Goal: Task Accomplishment & Management: Use online tool/utility

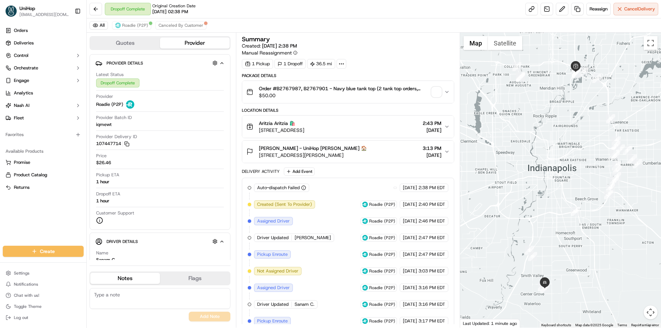
click at [119, 274] on button "Notes" at bounding box center [125, 278] width 70 height 11
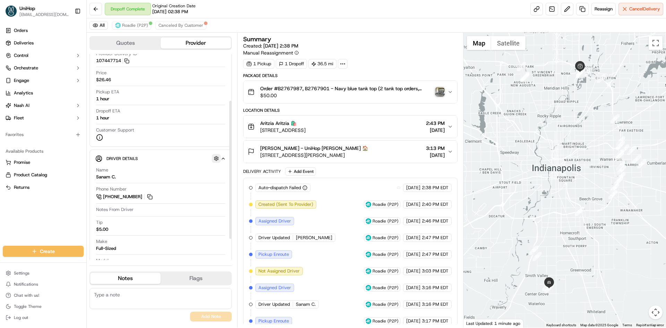
scroll to position [101, 0]
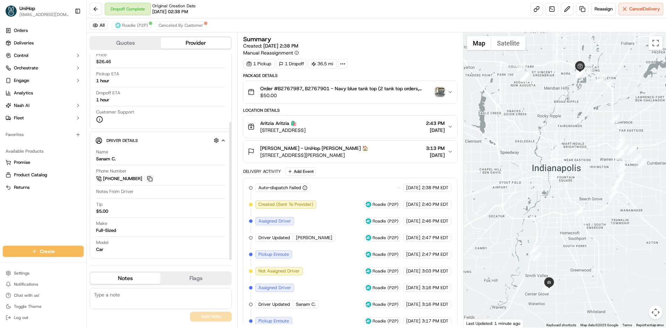
click at [152, 178] on button at bounding box center [150, 179] width 8 height 8
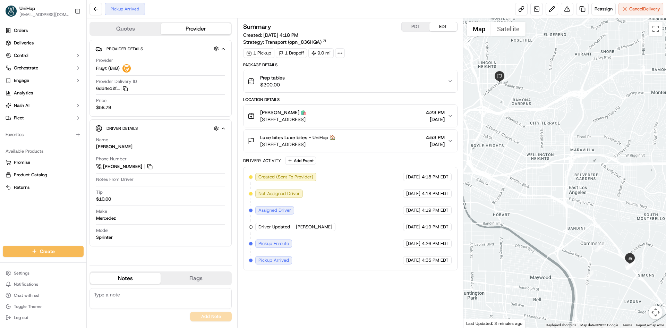
click at [15, 224] on div "Orders Deliveries Control Orchestrate Engage Analytics [PERSON_NAME] Fleet Favo…" at bounding box center [43, 131] width 86 height 218
drag, startPoint x: 534, startPoint y: 145, endPoint x: 547, endPoint y: 192, distance: 48.7
click at [547, 192] on div at bounding box center [565, 172] width 203 height 309
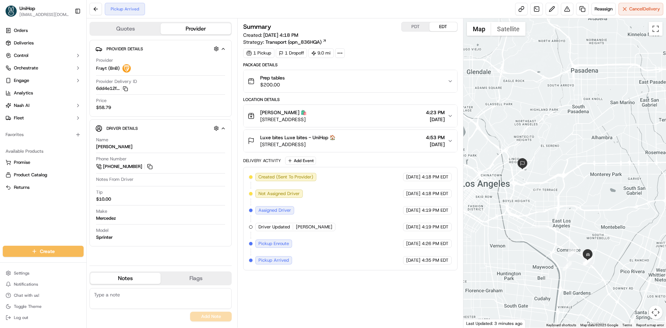
drag, startPoint x: 574, startPoint y: 217, endPoint x: 567, endPoint y: 211, distance: 9.1
click at [567, 211] on div at bounding box center [565, 172] width 203 height 309
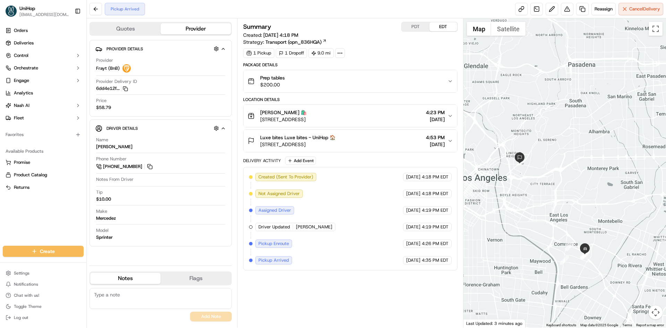
drag, startPoint x: 598, startPoint y: 232, endPoint x: 548, endPoint y: 191, distance: 65.3
click at [597, 230] on div at bounding box center [565, 172] width 203 height 309
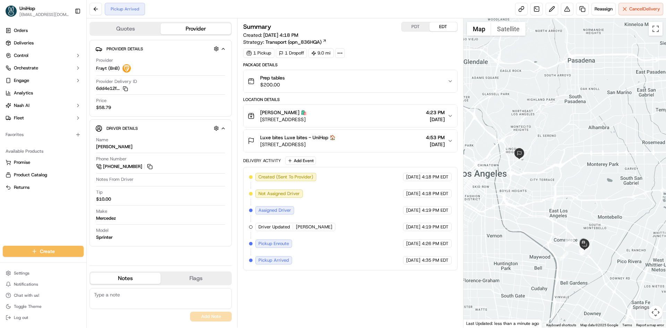
drag, startPoint x: 379, startPoint y: 144, endPoint x: 260, endPoint y: 148, distance: 119.5
click at [260, 148] on button "Luxe bites Luxe bites - UniHop 🏠 3317 N Mission Rd, Los Angeles, CA 90031, USA …" at bounding box center [350, 141] width 213 height 22
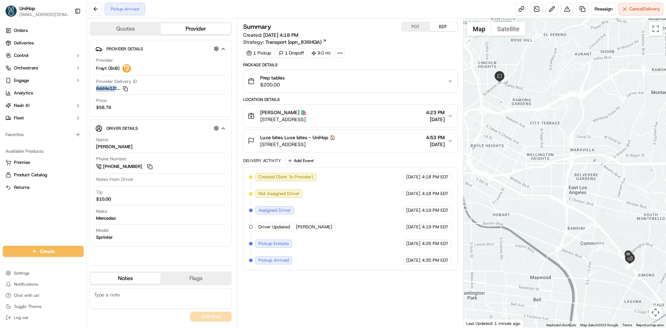
drag, startPoint x: 94, startPoint y: 89, endPoint x: 116, endPoint y: 90, distance: 21.9
click at [116, 90] on div "Provider Details Hidden ( 4 ) Provider Frayt (BnB) Provider Delivery ID 6dd4e12…" at bounding box center [161, 78] width 142 height 77
click at [87, 94] on div "Quotes Provider Provider Details Hidden ( 4 ) Provider Frayt (BnB) Provider Del…" at bounding box center [162, 172] width 151 height 309
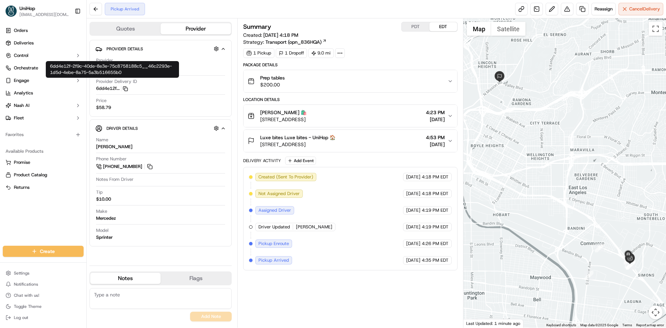
click at [125, 90] on icon "button" at bounding box center [125, 88] width 5 height 5
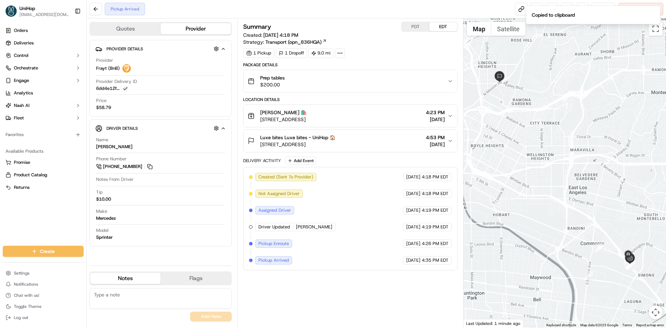
click at [127, 96] on div "Provider Frayt (BnB) Provider Delivery ID 6dd4e12f... Copy 6dd4e12f-2f9c-40de-8…" at bounding box center [160, 83] width 131 height 59
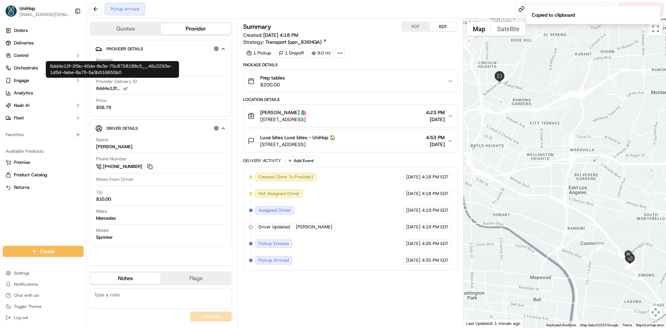
click at [111, 88] on button "6dd4e12f... Copy 6dd4e12f-2f9c-40de-8e3e-75c8758188c5__46c2293e-1d5d-4ebe-8a75-…" at bounding box center [112, 88] width 32 height 6
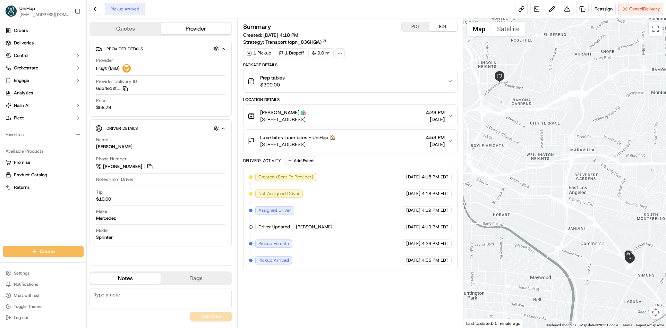
click at [172, 112] on div "Provider Frayt (BnB) Provider Delivery ID 6dd4e12f... Copy 6dd4e12f-2f9c-40de-8…" at bounding box center [160, 83] width 131 height 59
drag, startPoint x: 90, startPoint y: 90, endPoint x: 117, endPoint y: 89, distance: 26.7
click at [117, 89] on div "Provider Details Hidden ( 4 ) Provider Frayt (BnB) Provider Delivery ID 6dd4e12…" at bounding box center [161, 78] width 142 height 77
copy button "6dd4e12f"
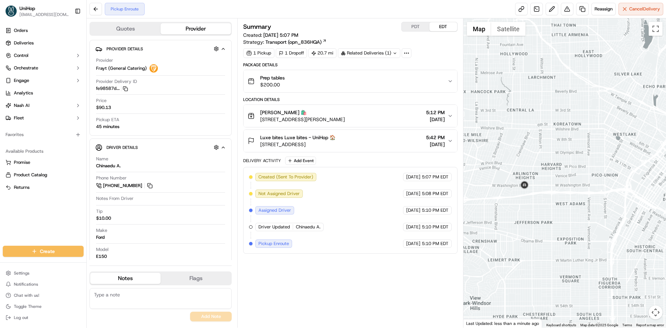
drag, startPoint x: 557, startPoint y: 189, endPoint x: 527, endPoint y: 202, distance: 32.6
click at [527, 202] on div at bounding box center [565, 172] width 203 height 309
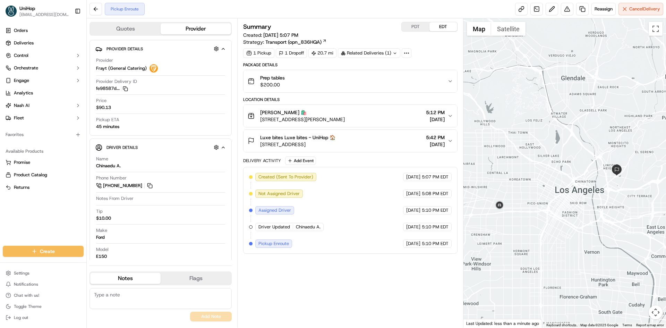
click at [325, 301] on div "Summary PDT EDT Created: Sep 19 2025 5:07 PM Strategy: Transport (opn_836HQA) 1…" at bounding box center [350, 173] width 214 height 302
click at [150, 187] on button at bounding box center [150, 186] width 8 height 8
click at [410, 26] on button "PDT" at bounding box center [416, 26] width 28 height 9
drag, startPoint x: 523, startPoint y: 116, endPoint x: 538, endPoint y: 135, distance: 23.7
click at [538, 135] on div at bounding box center [565, 172] width 203 height 309
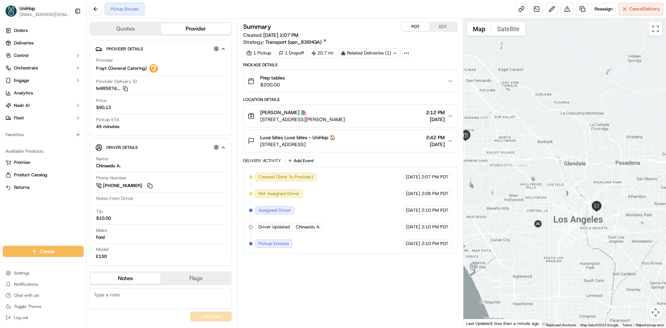
drag, startPoint x: 532, startPoint y: 124, endPoint x: 544, endPoint y: 171, distance: 48.7
click at [544, 171] on div at bounding box center [565, 172] width 203 height 309
click at [440, 27] on button "EDT" at bounding box center [444, 26] width 28 height 9
click at [418, 33] on div "Summary PDT EDT Created: Sep 19 2025 5:07 PM Strategy: Transport (opn_836HQA)" at bounding box center [350, 34] width 214 height 24
click at [417, 25] on button "PDT" at bounding box center [416, 26] width 28 height 9
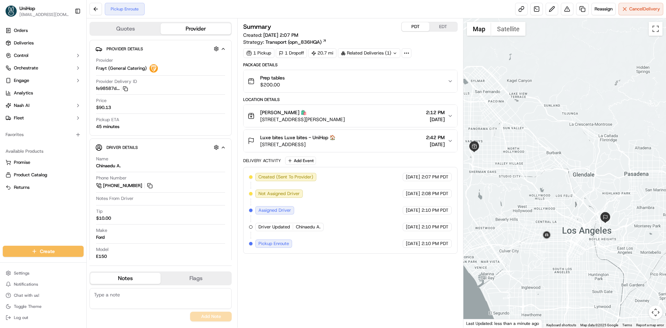
drag, startPoint x: 525, startPoint y: 114, endPoint x: 534, endPoint y: 126, distance: 14.9
click at [534, 126] on div at bounding box center [565, 172] width 203 height 309
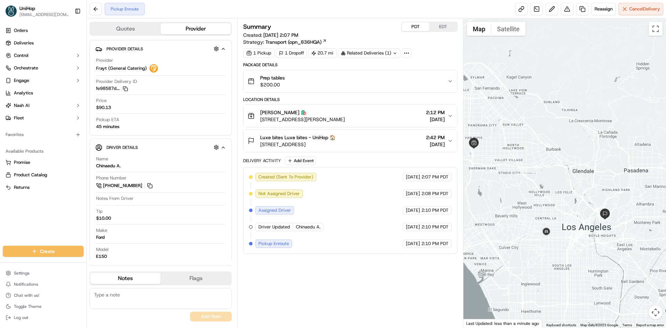
click at [532, 122] on div at bounding box center [565, 172] width 203 height 309
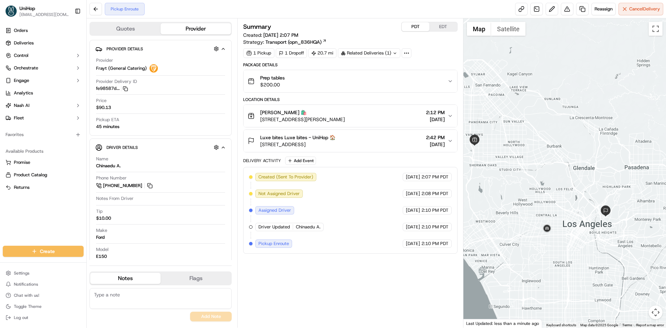
drag, startPoint x: 526, startPoint y: 119, endPoint x: 526, endPoint y: 115, distance: 3.9
click at [526, 115] on div at bounding box center [565, 172] width 203 height 309
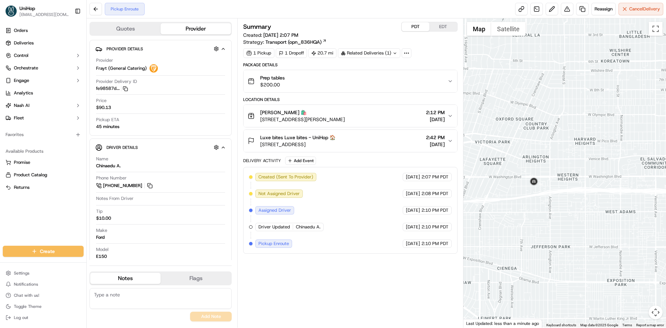
drag, startPoint x: 547, startPoint y: 142, endPoint x: 546, endPoint y: 152, distance: 9.8
click at [547, 150] on div at bounding box center [565, 172] width 203 height 309
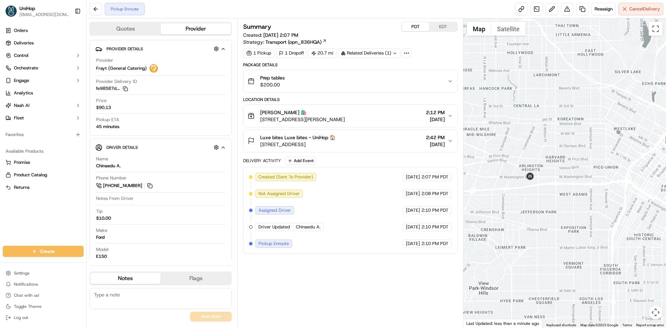
drag, startPoint x: 516, startPoint y: 102, endPoint x: 489, endPoint y: 106, distance: 27.0
click at [490, 106] on div at bounding box center [565, 172] width 203 height 309
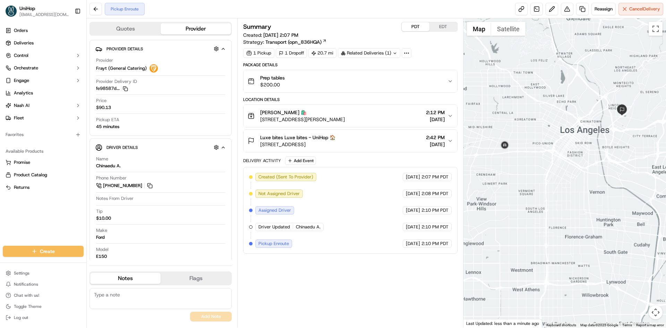
drag, startPoint x: 511, startPoint y: 103, endPoint x: 513, endPoint y: 109, distance: 6.3
click at [513, 109] on div at bounding box center [565, 172] width 203 height 309
drag, startPoint x: 568, startPoint y: 147, endPoint x: 574, endPoint y: 152, distance: 8.4
click at [571, 151] on div at bounding box center [565, 172] width 203 height 309
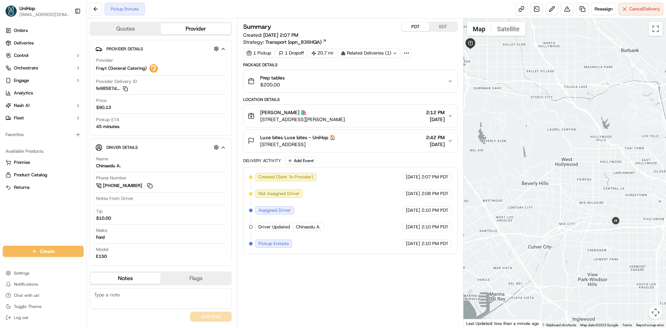
click at [559, 146] on div at bounding box center [565, 172] width 203 height 309
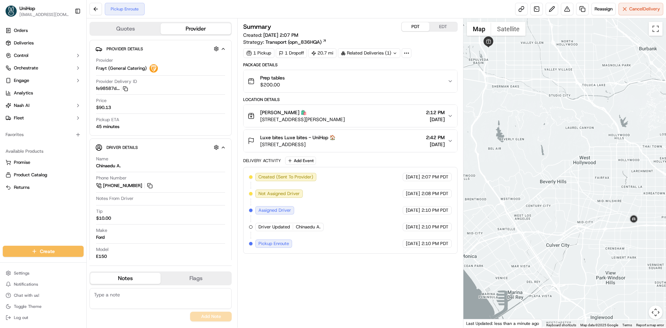
drag, startPoint x: 571, startPoint y: 145, endPoint x: 579, endPoint y: 144, distance: 7.7
click at [579, 144] on div at bounding box center [565, 172] width 203 height 309
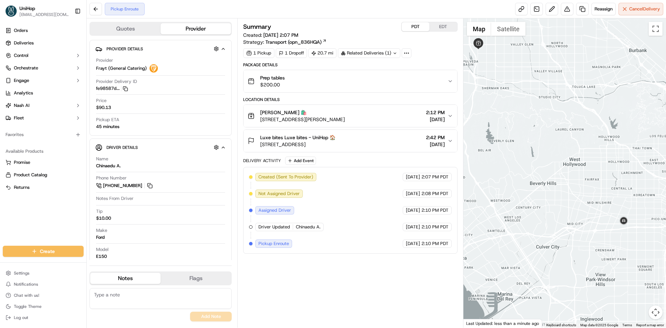
drag, startPoint x: 602, startPoint y: 141, endPoint x: 584, endPoint y: 144, distance: 18.3
click at [584, 144] on div at bounding box center [565, 172] width 203 height 309
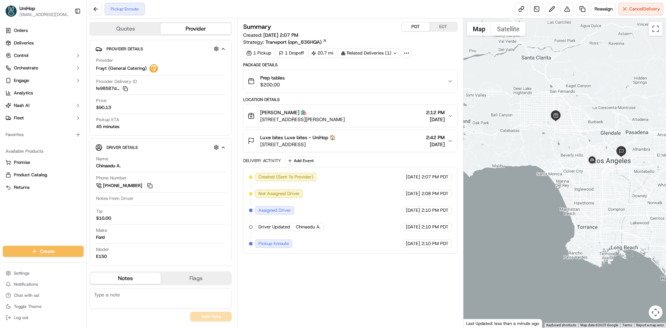
drag, startPoint x: 586, startPoint y: 136, endPoint x: 583, endPoint y: 143, distance: 7.0
click at [584, 143] on div at bounding box center [565, 172] width 203 height 309
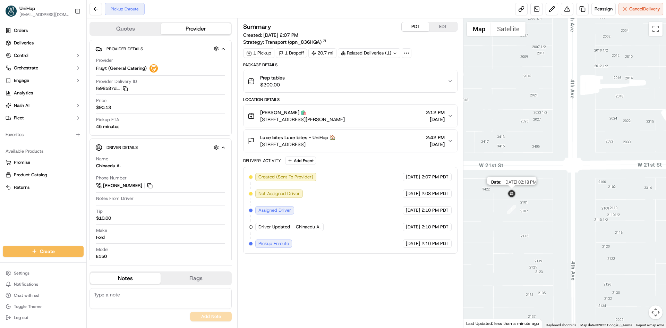
click at [514, 194] on img at bounding box center [511, 193] width 11 height 11
drag, startPoint x: 505, startPoint y: 178, endPoint x: 518, endPoint y: 182, distance: 13.1
click at [518, 182] on div "To navigate, press the arrow keys." at bounding box center [565, 172] width 203 height 309
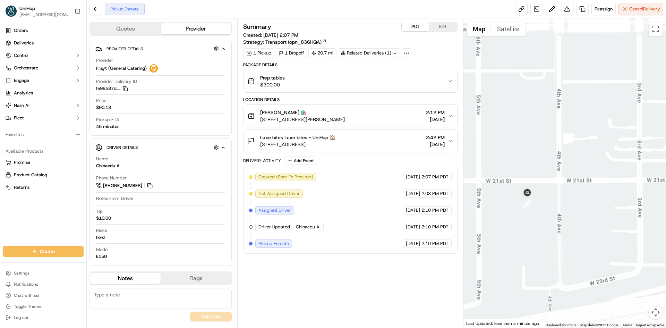
drag, startPoint x: 501, startPoint y: 190, endPoint x: 529, endPoint y: 197, distance: 29.0
click at [531, 197] on div at bounding box center [565, 172] width 203 height 309
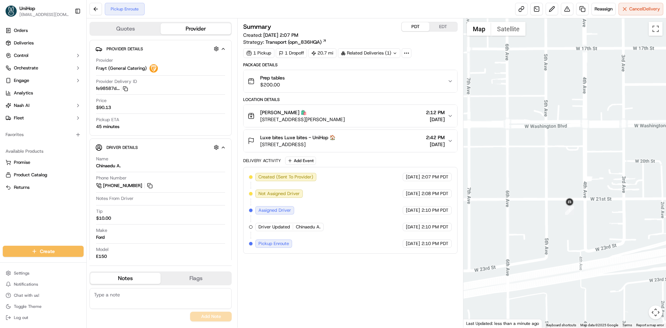
drag, startPoint x: 526, startPoint y: 191, endPoint x: 538, endPoint y: 207, distance: 20.6
click at [538, 207] on div at bounding box center [565, 172] width 203 height 309
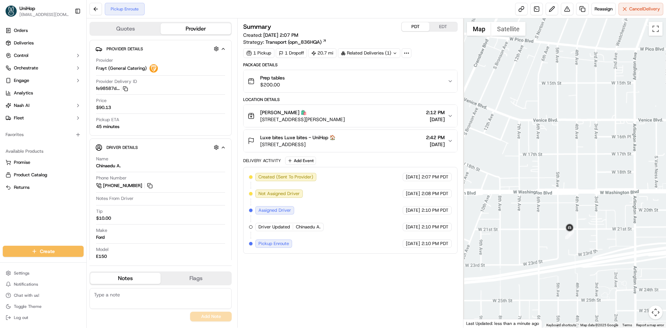
click at [534, 186] on div at bounding box center [565, 172] width 203 height 309
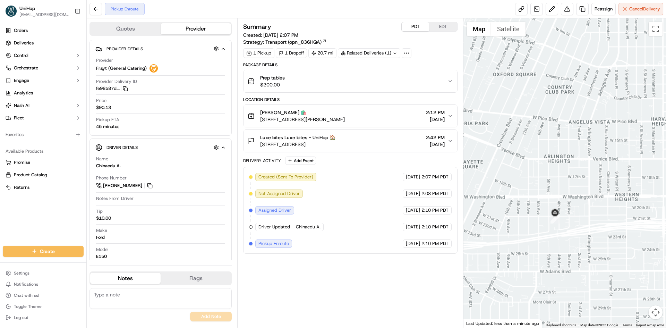
drag, startPoint x: 520, startPoint y: 166, endPoint x: 529, endPoint y: 180, distance: 16.7
click at [528, 181] on div at bounding box center [565, 172] width 203 height 309
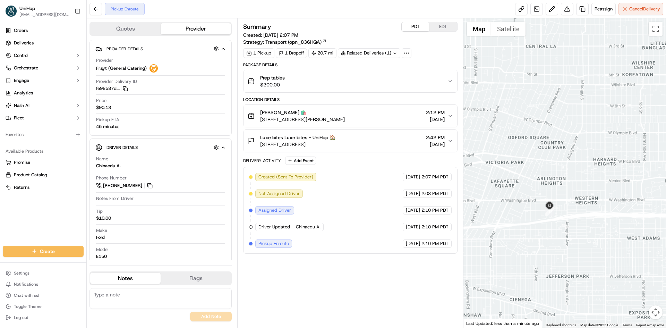
drag, startPoint x: 525, startPoint y: 179, endPoint x: 529, endPoint y: 184, distance: 6.2
click at [529, 184] on div at bounding box center [565, 172] width 203 height 309
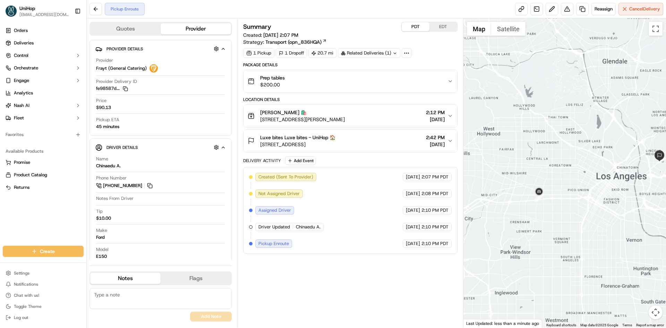
drag, startPoint x: 513, startPoint y: 164, endPoint x: 522, endPoint y: 185, distance: 22.8
click at [522, 185] on div at bounding box center [565, 172] width 203 height 309
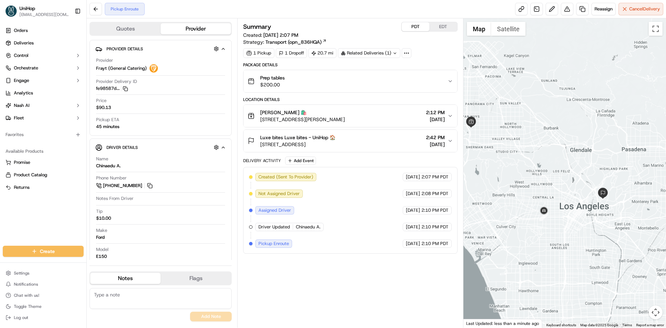
drag, startPoint x: 513, startPoint y: 175, endPoint x: 530, endPoint y: 193, distance: 24.6
click at [531, 195] on div at bounding box center [565, 172] width 203 height 309
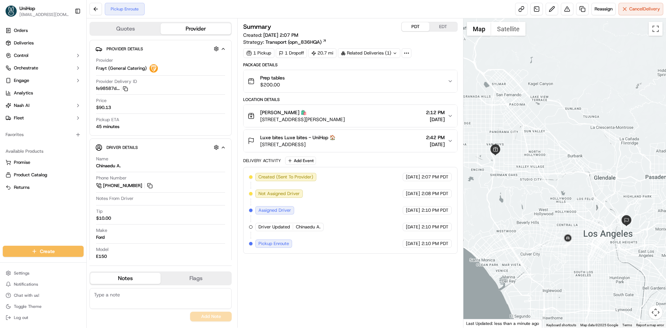
drag, startPoint x: 533, startPoint y: 201, endPoint x: 530, endPoint y: 199, distance: 4.2
click at [531, 199] on div at bounding box center [565, 172] width 203 height 309
drag, startPoint x: 553, startPoint y: 206, endPoint x: 547, endPoint y: 201, distance: 7.4
click at [547, 201] on div at bounding box center [565, 172] width 203 height 309
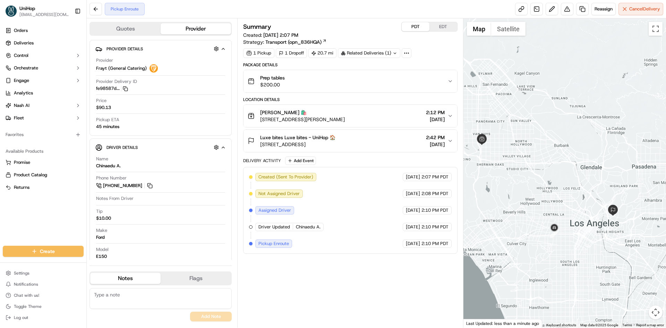
click at [251, 5] on div "Pickup Enroute Reassign Cancel Delivery" at bounding box center [377, 9] width 580 height 18
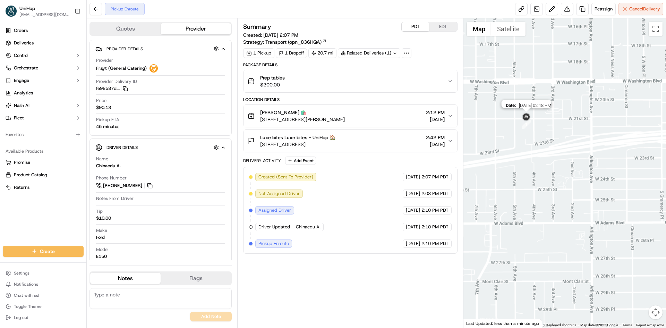
click at [526, 118] on img at bounding box center [526, 117] width 11 height 11
drag, startPoint x: 498, startPoint y: 119, endPoint x: 538, endPoint y: 189, distance: 80.4
click at [530, 173] on div "To navigate, press the arrow keys." at bounding box center [565, 172] width 203 height 309
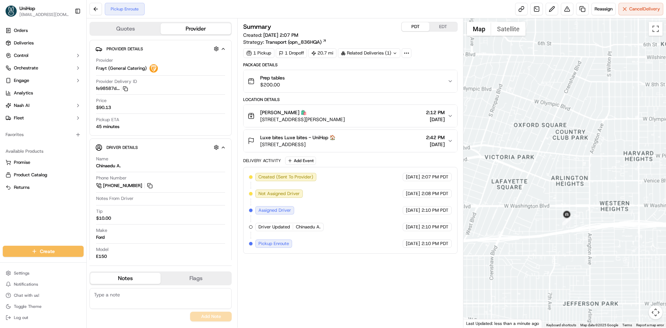
drag, startPoint x: 534, startPoint y: 166, endPoint x: 547, endPoint y: 187, distance: 25.1
click at [544, 183] on div at bounding box center [565, 172] width 203 height 309
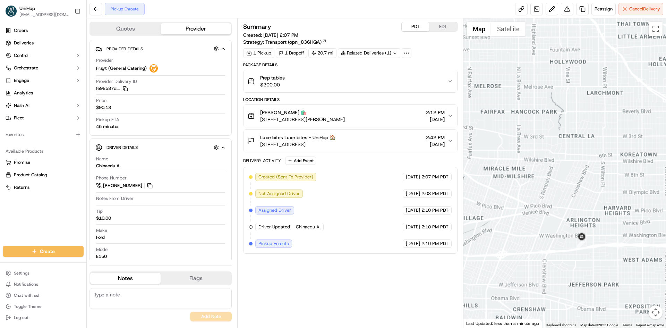
click at [561, 201] on div at bounding box center [565, 172] width 203 height 309
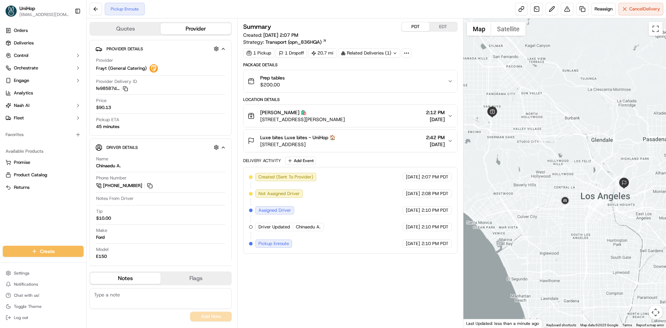
drag, startPoint x: 530, startPoint y: 170, endPoint x: 535, endPoint y: 180, distance: 11.2
click at [535, 180] on div at bounding box center [565, 172] width 203 height 309
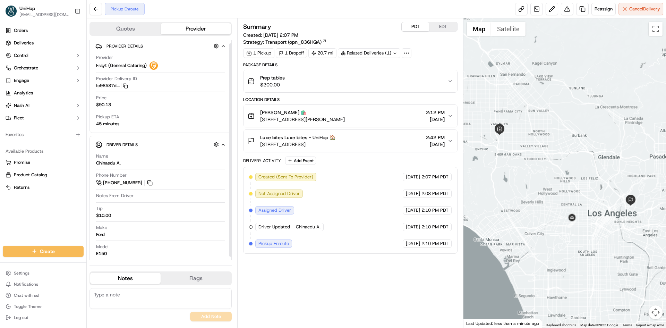
scroll to position [7, 0]
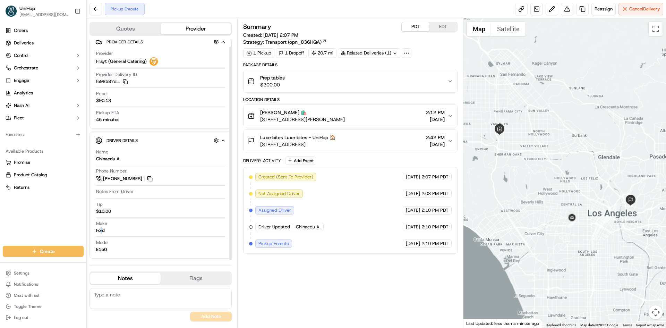
drag, startPoint x: 96, startPoint y: 233, endPoint x: 102, endPoint y: 230, distance: 7.3
click at [102, 230] on div "Ford" at bounding box center [100, 230] width 9 height 6
click at [105, 231] on div "Make Ford" at bounding box center [160, 226] width 129 height 13
drag, startPoint x: 107, startPoint y: 230, endPoint x: 96, endPoint y: 230, distance: 11.1
click at [96, 230] on div "Make Ford" at bounding box center [160, 226] width 129 height 13
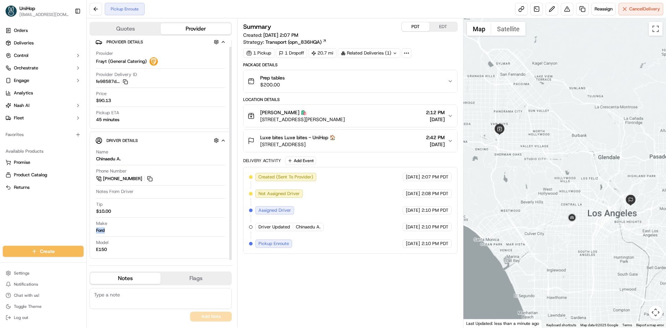
copy div "Ford"
click at [336, 267] on div "Summary PDT EDT Created: Sep 19 2025 2:07 PM Strategy: Transport (opn_836HQA) 1…" at bounding box center [350, 173] width 214 height 302
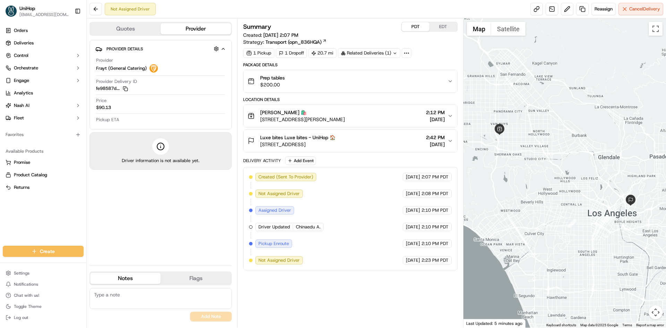
scroll to position [0, 0]
click at [439, 28] on button "EDT" at bounding box center [444, 26] width 28 height 9
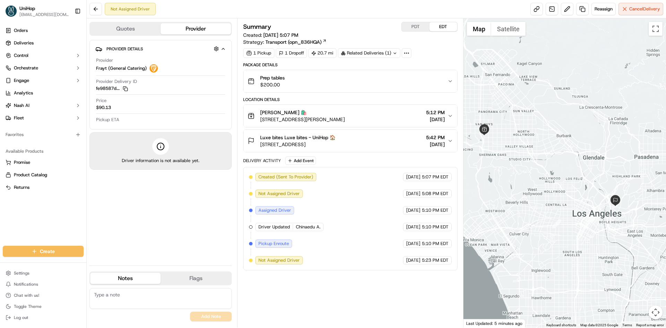
click at [558, 210] on div at bounding box center [565, 172] width 203 height 309
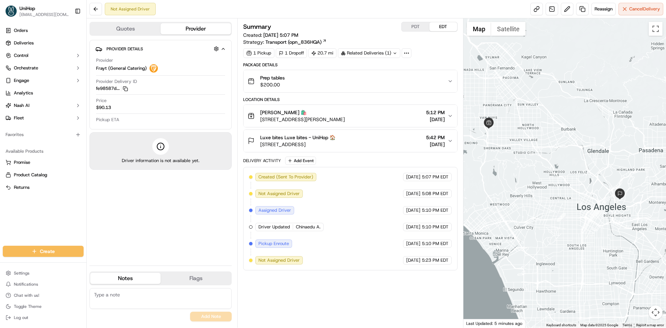
click at [563, 202] on div at bounding box center [565, 172] width 203 height 309
drag, startPoint x: 377, startPoint y: 117, endPoint x: 261, endPoint y: 118, distance: 116.6
click at [261, 118] on div "Daniel Daniel 🛍️ 6178 Sepulveda Blvd, Van Nuys, CA 91411, USA 5:12 PM Sep 19 20…" at bounding box center [348, 116] width 200 height 14
click at [407, 22] on div "PDT EDT" at bounding box center [430, 27] width 56 height 10
click at [411, 26] on button "PDT" at bounding box center [416, 26] width 28 height 9
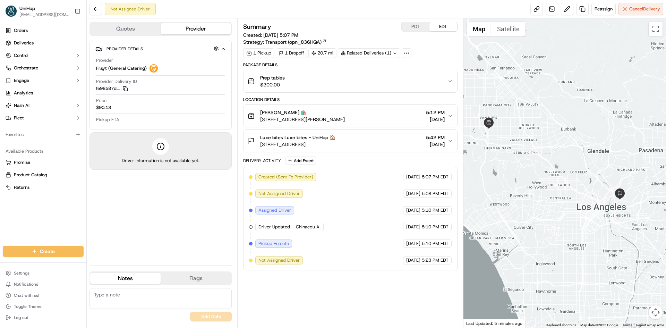
click at [444, 26] on button "EDT" at bounding box center [444, 26] width 28 height 9
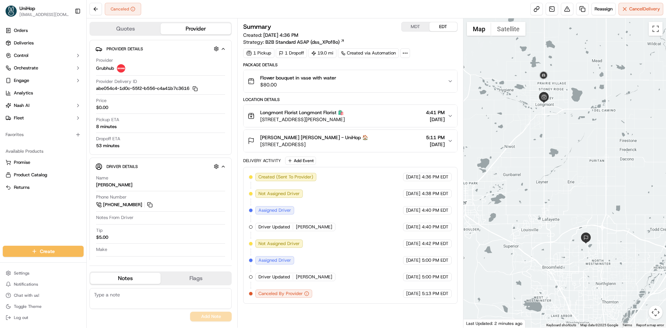
click at [0, 229] on div "Orders Deliveries Control Orchestrate Engage Analytics [PERSON_NAME] Fleet Favo…" at bounding box center [43, 131] width 86 height 218
click at [151, 204] on button at bounding box center [150, 205] width 8 height 8
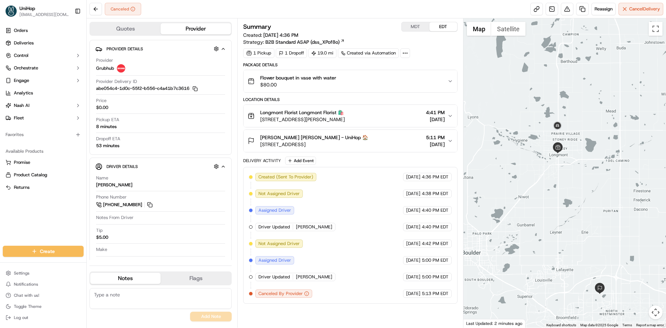
drag, startPoint x: 552, startPoint y: 83, endPoint x: 566, endPoint y: 135, distance: 53.6
click at [566, 135] on div at bounding box center [565, 172] width 203 height 309
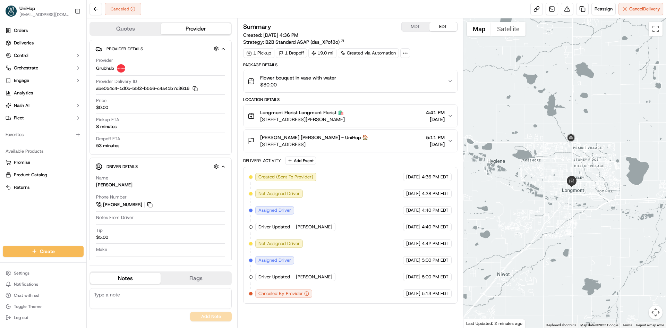
drag, startPoint x: 567, startPoint y: 120, endPoint x: 585, endPoint y: 145, distance: 30.3
click at [585, 145] on div at bounding box center [565, 172] width 203 height 309
click at [582, 147] on div at bounding box center [565, 172] width 203 height 309
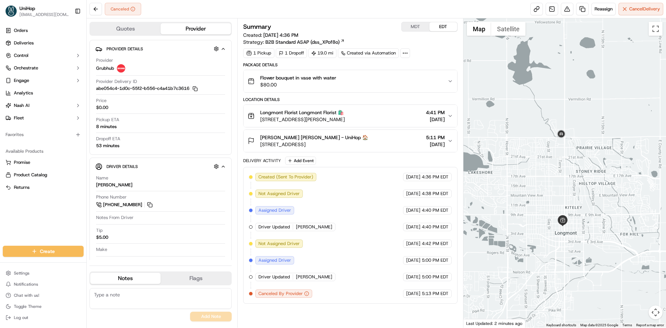
click at [574, 149] on div at bounding box center [565, 172] width 203 height 309
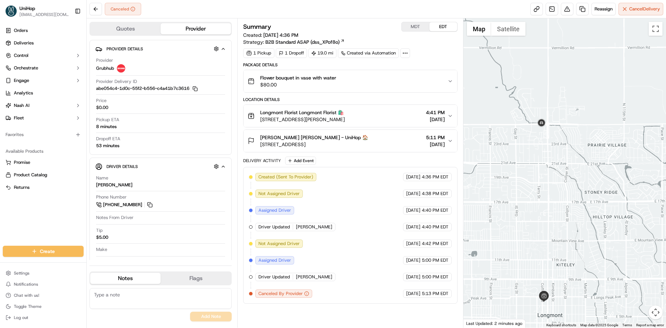
click at [556, 209] on div at bounding box center [565, 172] width 203 height 309
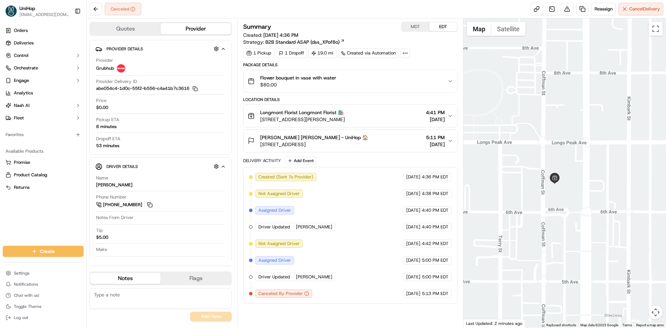
click at [556, 162] on div at bounding box center [565, 172] width 203 height 309
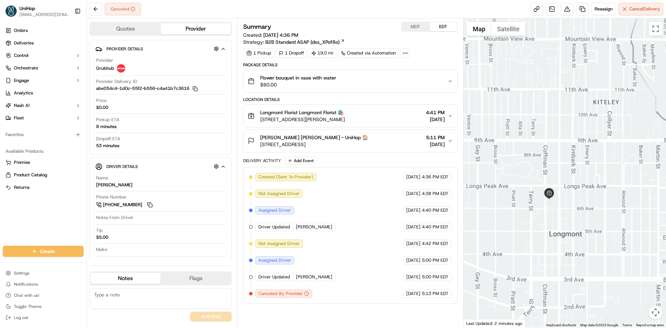
drag, startPoint x: 558, startPoint y: 154, endPoint x: 561, endPoint y: 177, distance: 23.0
click at [557, 158] on div at bounding box center [565, 172] width 203 height 309
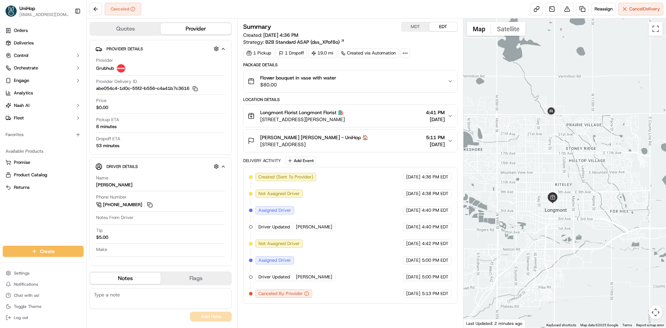
drag, startPoint x: 557, startPoint y: 119, endPoint x: 557, endPoint y: 141, distance: 21.9
click at [557, 141] on div at bounding box center [565, 172] width 203 height 309
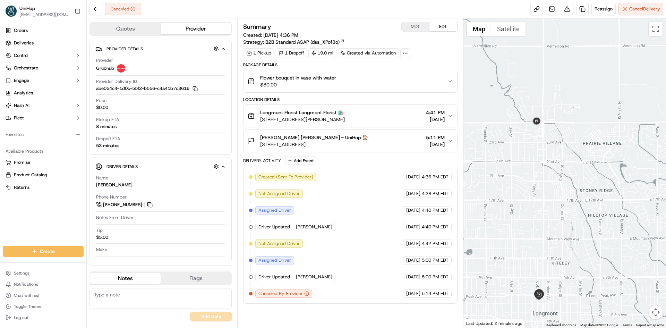
click at [555, 162] on div at bounding box center [565, 172] width 203 height 309
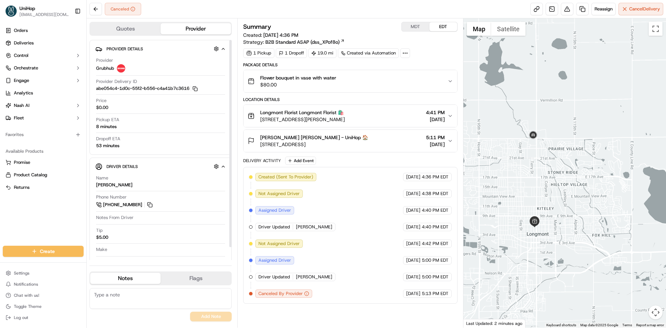
click at [106, 108] on span "$0.00" at bounding box center [102, 107] width 12 height 6
click at [16, 220] on div "Orders Deliveries Control Orchestrate Engage Analytics [PERSON_NAME] Fleet Favo…" at bounding box center [43, 131] width 86 height 218
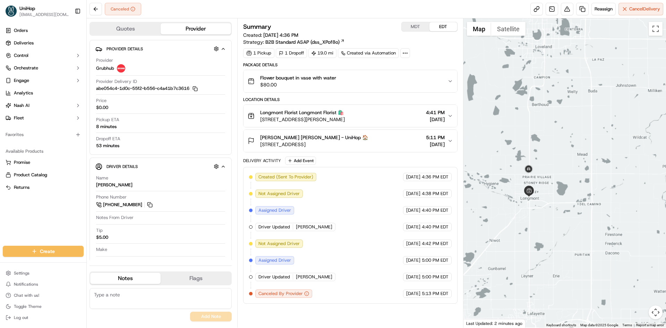
drag, startPoint x: 569, startPoint y: 176, endPoint x: 596, endPoint y: 171, distance: 27.4
click at [591, 173] on div at bounding box center [565, 172] width 203 height 309
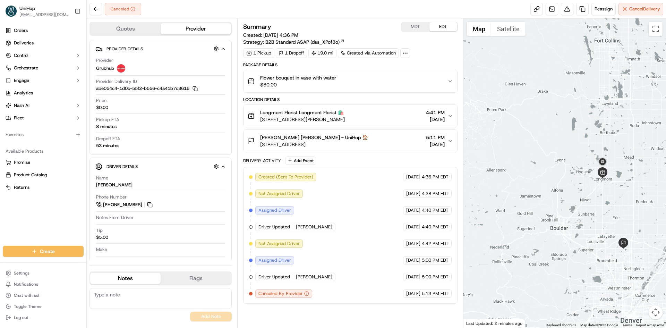
drag, startPoint x: 595, startPoint y: 174, endPoint x: 539, endPoint y: 158, distance: 57.5
click at [595, 174] on div at bounding box center [565, 172] width 203 height 309
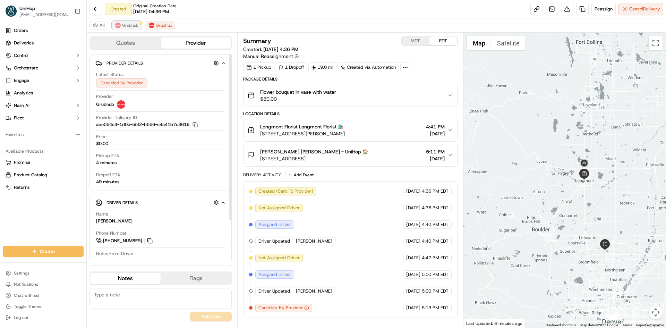
click at [141, 24] on div at bounding box center [140, 23] width 3 height 3
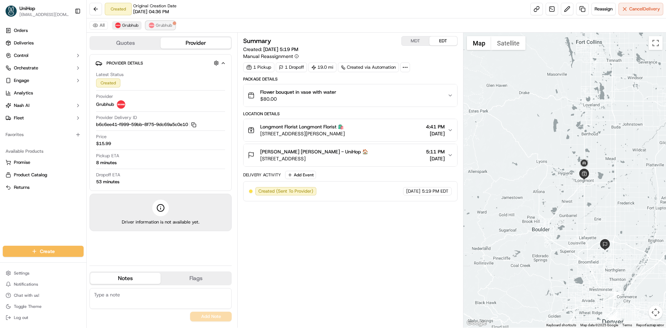
click at [165, 26] on span "Grubhub" at bounding box center [164, 26] width 16 height 6
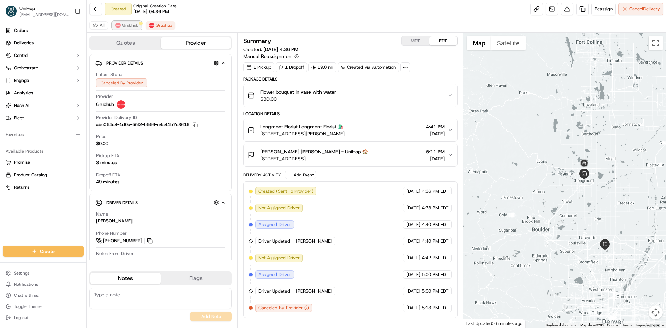
click at [135, 24] on span "Grubhub" at bounding box center [130, 26] width 16 height 6
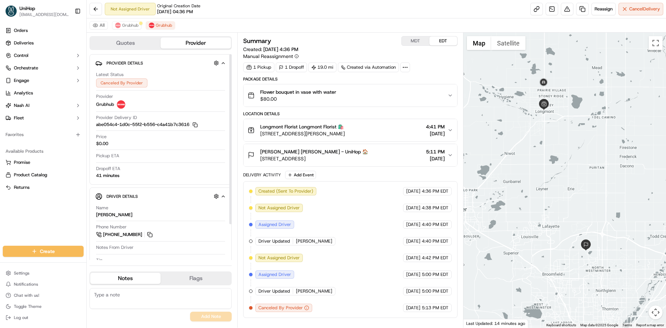
click at [119, 30] on div "All Grubhub Grubhub" at bounding box center [377, 25] width 580 height 14
click at [125, 25] on span "Grubhub" at bounding box center [130, 26] width 16 height 6
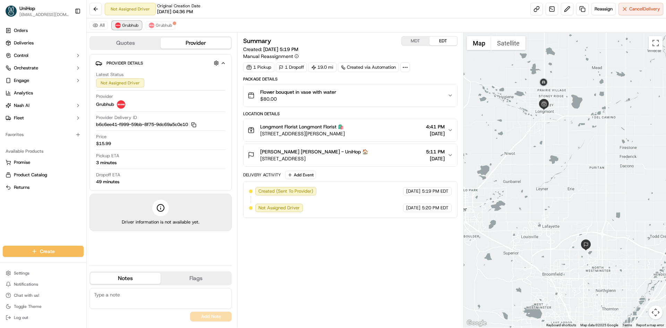
click at [125, 25] on span "Grubhub" at bounding box center [130, 26] width 16 height 6
click at [26, 214] on div "Orders Deliveries Control Orchestrate Engage Analytics Nash AI Fleet Favorites …" at bounding box center [43, 131] width 86 height 218
click at [125, 30] on div "All Uber Grubhub Grubhub" at bounding box center [377, 25] width 580 height 14
click at [124, 28] on span "Uber" at bounding box center [126, 26] width 9 height 6
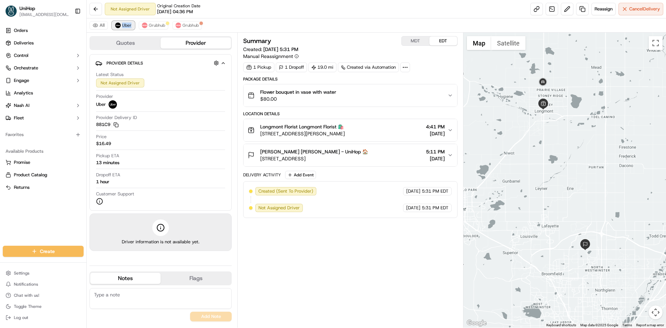
click at [120, 27] on img at bounding box center [118, 26] width 6 height 6
click at [161, 25] on span "Grubhub" at bounding box center [157, 26] width 16 height 6
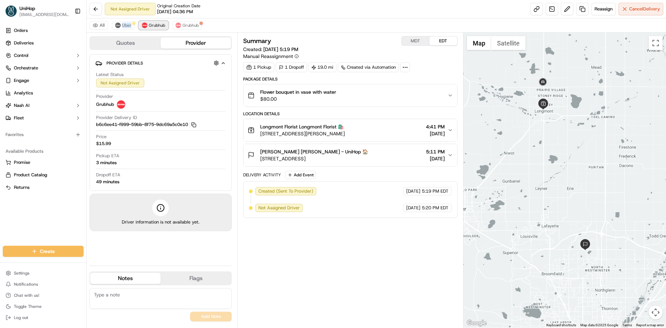
click at [150, 25] on span "Grubhub" at bounding box center [157, 26] width 16 height 6
click at [137, 24] on div "All Uber Grubhub Grubhub" at bounding box center [377, 25] width 580 height 14
click at [131, 26] on span "Uber" at bounding box center [126, 26] width 9 height 6
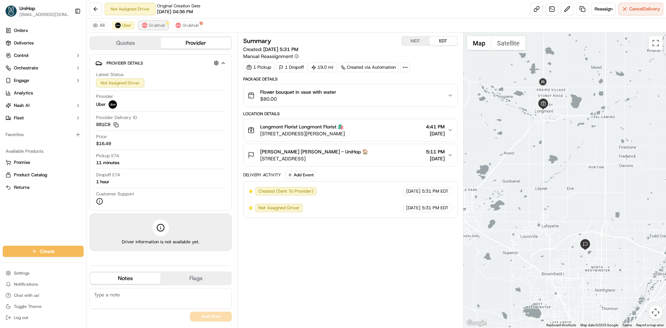
click at [144, 26] on img at bounding box center [145, 26] width 6 height 6
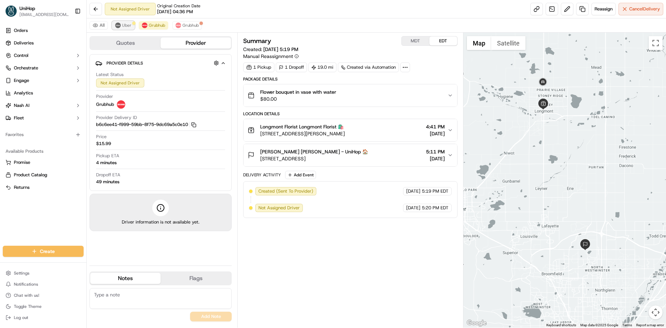
click at [122, 25] on span "Uber" at bounding box center [126, 26] width 9 height 6
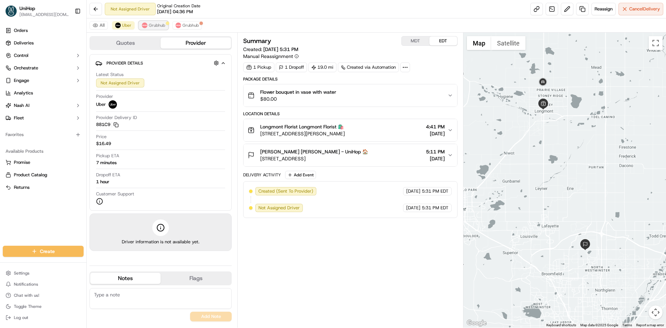
click at [166, 22] on div at bounding box center [167, 23] width 3 height 3
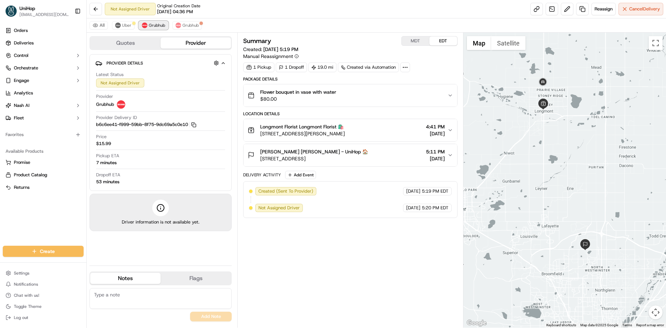
click at [162, 27] on span "Grubhub" at bounding box center [157, 26] width 16 height 6
click at [123, 27] on span "Uber" at bounding box center [126, 26] width 9 height 6
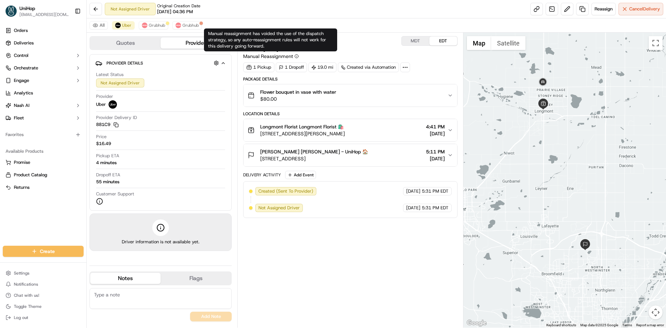
click at [151, 30] on div "All Uber Grubhub Grubhub" at bounding box center [377, 25] width 580 height 14
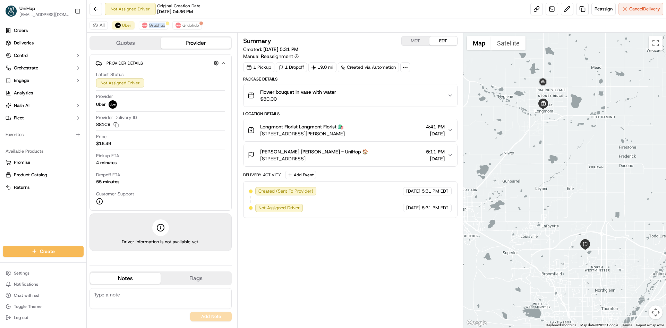
click at [151, 30] on div "All Uber Grubhub Grubhub" at bounding box center [377, 25] width 580 height 14
click at [125, 27] on span "Uber" at bounding box center [126, 26] width 9 height 6
click at [146, 29] on button "Grubhub" at bounding box center [154, 25] width 30 height 8
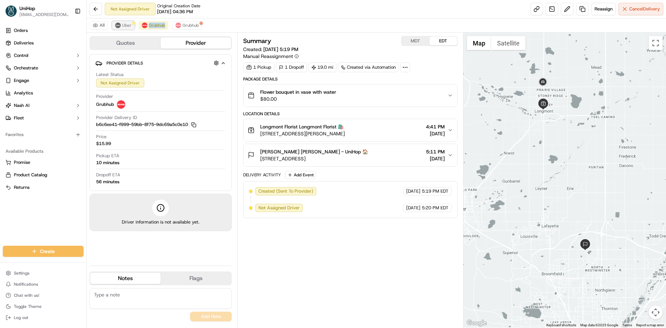
click at [131, 26] on button "Uber" at bounding box center [123, 25] width 23 height 8
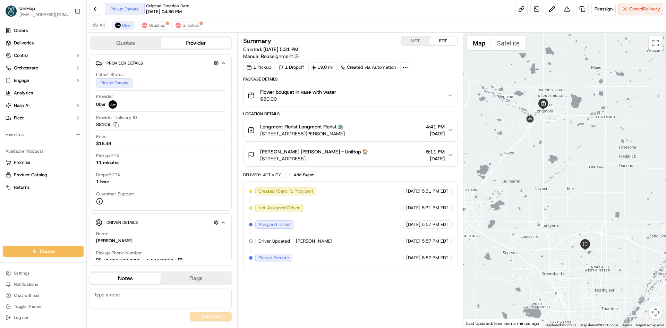
click at [275, 24] on div "All Uber Grubhub Grubhub" at bounding box center [377, 25] width 580 height 14
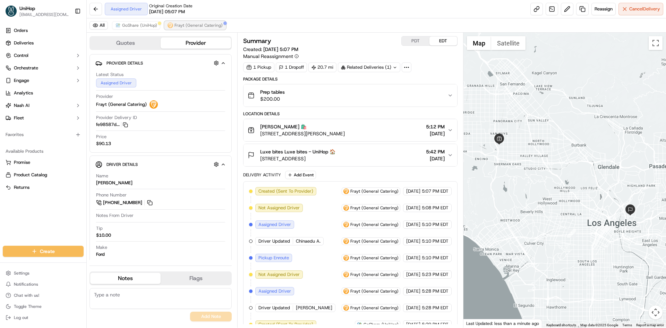
click at [189, 27] on span "Frayt (General Catering)" at bounding box center [199, 26] width 48 height 6
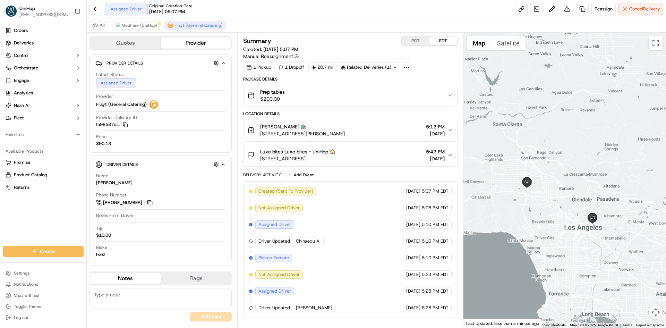
drag, startPoint x: 536, startPoint y: 200, endPoint x: 536, endPoint y: 211, distance: 11.1
click at [536, 211] on div at bounding box center [565, 180] width 203 height 295
drag, startPoint x: 529, startPoint y: 208, endPoint x: 450, endPoint y: 129, distance: 111.2
click at [530, 209] on div at bounding box center [565, 180] width 203 height 295
click at [415, 40] on button "PDT" at bounding box center [416, 40] width 28 height 9
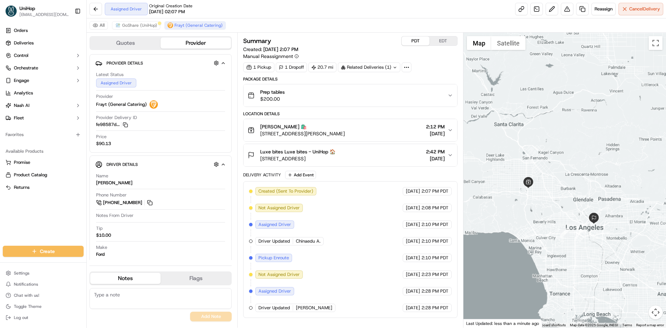
drag, startPoint x: 554, startPoint y: 168, endPoint x: 561, endPoint y: 168, distance: 7.6
click at [561, 168] on div at bounding box center [565, 180] width 203 height 295
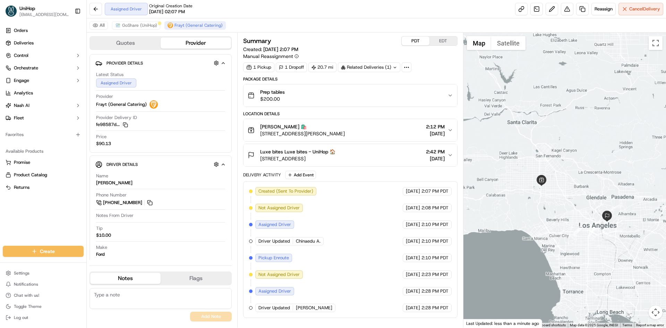
click at [566, 158] on div at bounding box center [565, 180] width 203 height 295
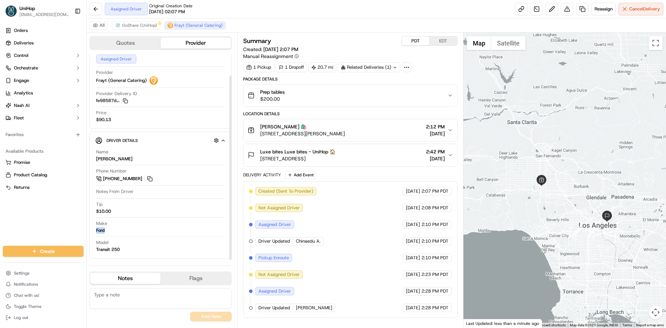
drag, startPoint x: 102, startPoint y: 229, endPoint x: 178, endPoint y: 189, distance: 85.1
click at [96, 228] on div "Name [PERSON_NAME] Phone Number [PHONE_NUMBER] Notes From Driver Tip $10.00 Mak…" at bounding box center [160, 200] width 131 height 109
copy div "Ford"
drag, startPoint x: 106, startPoint y: 248, endPoint x: 96, endPoint y: 248, distance: 9.7
click at [96, 248] on div "Model Transit 250" at bounding box center [160, 245] width 129 height 13
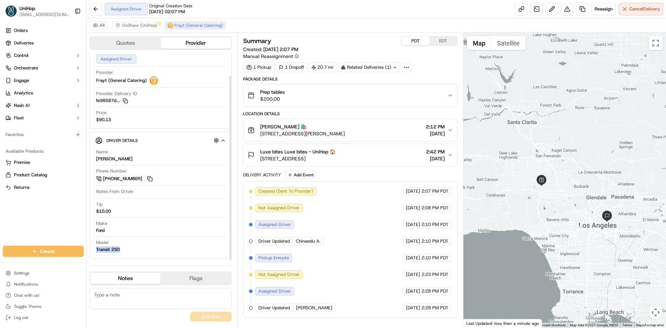
copy div "Transit 250"
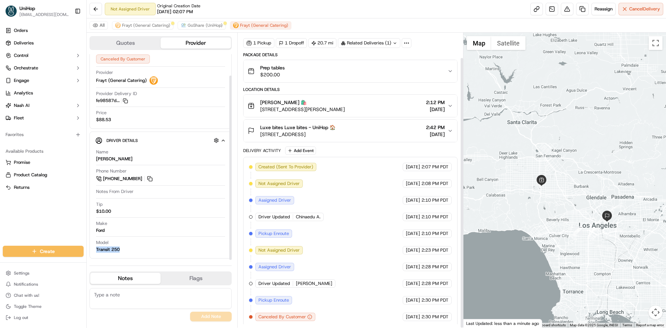
scroll to position [27, 0]
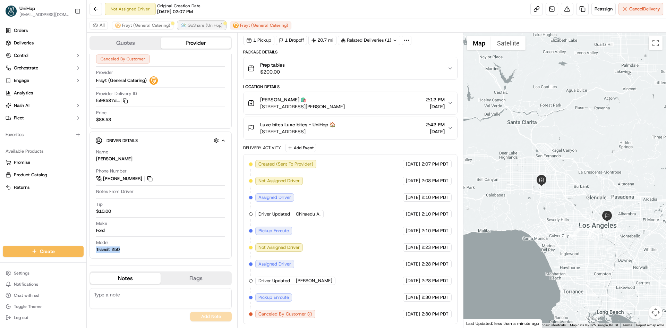
click at [205, 25] on span "GoShare (UniHop)" at bounding box center [205, 26] width 35 height 6
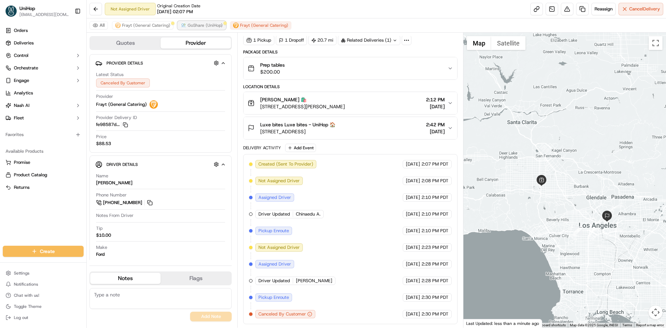
scroll to position [0, 0]
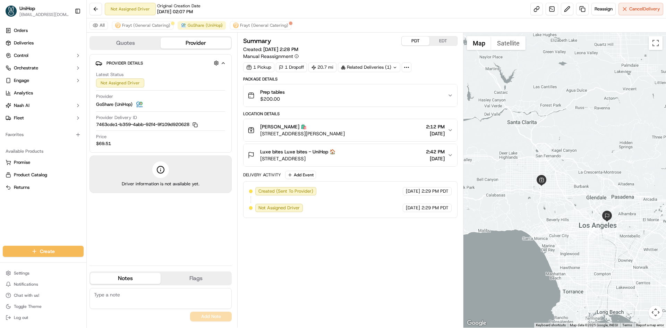
click at [146, 31] on div "All Frayt (General Catering) GoShare (UniHop) Frayt (General Catering)" at bounding box center [377, 25] width 580 height 14
click at [147, 26] on span "Frayt (General Catering)" at bounding box center [146, 26] width 48 height 6
click at [215, 26] on span "GoShare (UniHop)" at bounding box center [205, 26] width 35 height 6
click at [152, 26] on span "Frayt (General Catering)" at bounding box center [146, 26] width 48 height 6
click at [178, 26] on button "GoShare (UniHop)" at bounding box center [202, 25] width 48 height 8
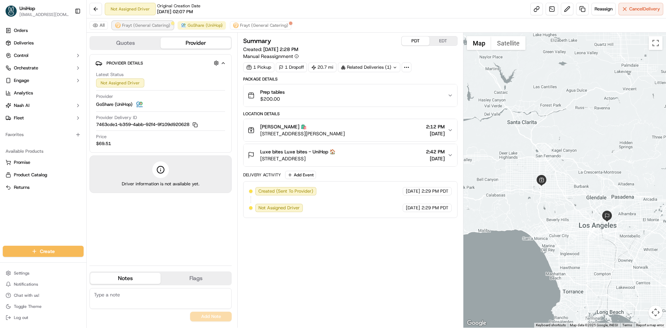
click at [148, 27] on span "Frayt (General Catering)" at bounding box center [146, 26] width 48 height 6
click at [171, 28] on button "Frayt (General Catering)" at bounding box center [142, 25] width 61 height 8
click at [0, 223] on div "Orders Deliveries Control Orchestrate Engage Analytics [PERSON_NAME] Fleet Favo…" at bounding box center [43, 131] width 86 height 218
drag, startPoint x: 192, startPoint y: 29, endPoint x: 168, endPoint y: 28, distance: 24.3
click at [192, 28] on button "GoShare (UniHop)" at bounding box center [202, 25] width 48 height 8
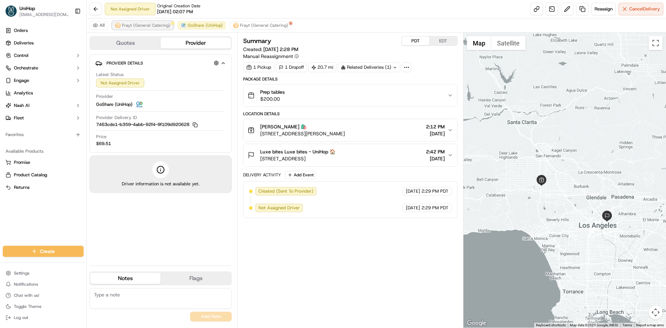
click at [148, 27] on span "Frayt (General Catering)" at bounding box center [146, 26] width 48 height 6
click at [191, 26] on span "GoShare (UniHop)" at bounding box center [205, 26] width 35 height 6
click at [136, 28] on button "Frayt (General Catering)" at bounding box center [142, 25] width 61 height 8
click at [195, 23] on span "GoShare (UniHop)" at bounding box center [205, 26] width 35 height 6
click at [121, 29] on button "Frayt (General Catering)" at bounding box center [142, 25] width 61 height 8
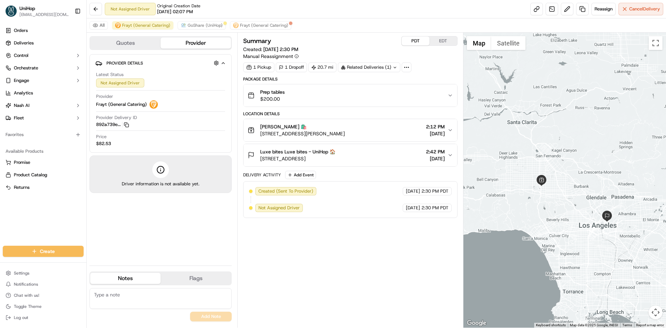
click at [400, 272] on div "Summary PDT EDT Created: Sep 19 2025 2:30 PM Manual Reassignment 1 Pickup 1 Dro…" at bounding box center [350, 180] width 214 height 288
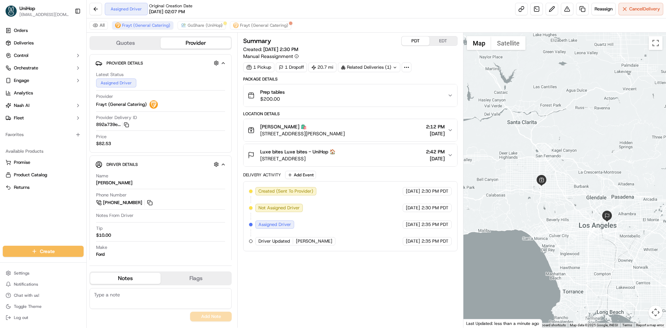
click at [384, 288] on div "Summary PDT EDT Created: Sep 19 2025 2:30 PM Manual Reassignment 1 Pickup 1 Dro…" at bounding box center [350, 180] width 214 height 288
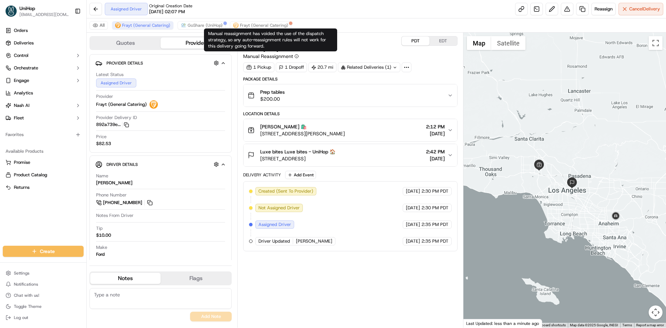
click at [196, 18] on div "All Frayt (General Catering) GoShare (UniHop) Frayt (General Catering)" at bounding box center [377, 25] width 580 height 14
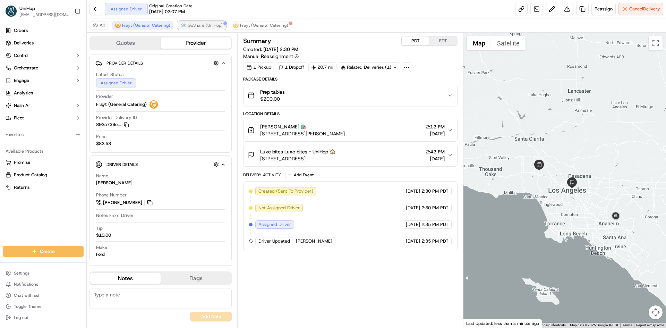
click at [199, 24] on span "GoShare (UniHop)" at bounding box center [205, 26] width 35 height 6
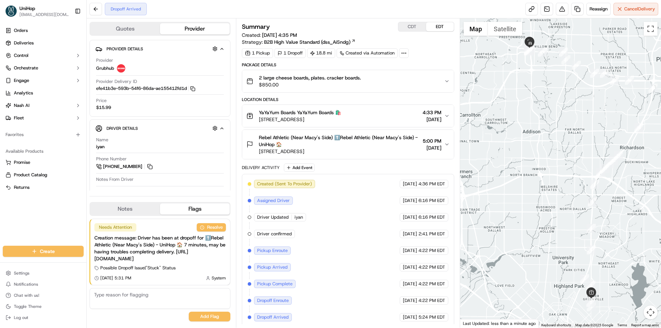
click at [377, 139] on span "Rebel Athletic (Near Macy's Side) ⬆️Rebel Athletic (Near Macy's Side) - UniHop 🏠" at bounding box center [339, 141] width 161 height 14
click at [377, 150] on span "[STREET_ADDRESS]" at bounding box center [339, 151] width 161 height 7
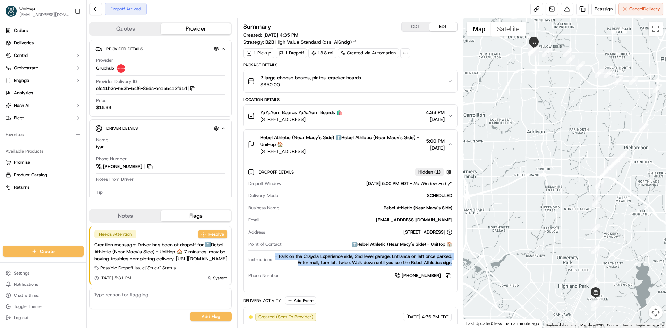
drag, startPoint x: 290, startPoint y: 255, endPoint x: 453, endPoint y: 263, distance: 163.0
click at [453, 263] on div "Dropoff Window [DATE] 5:00 PM EDT - No Window End Delivery Mode SCHEDULED Busin…" at bounding box center [350, 230] width 205 height 104
copy div "- Park on the Crayola Experience side, 2nd level garage. Entrance on left once …"
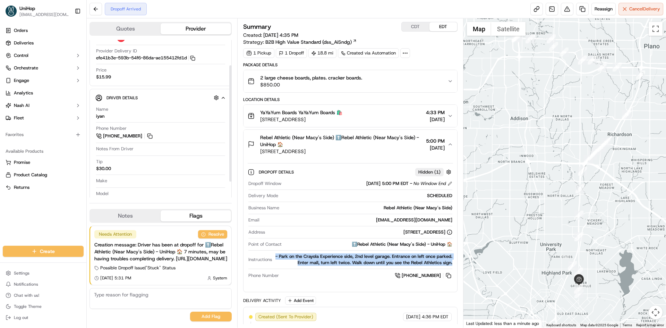
scroll to position [35, 0]
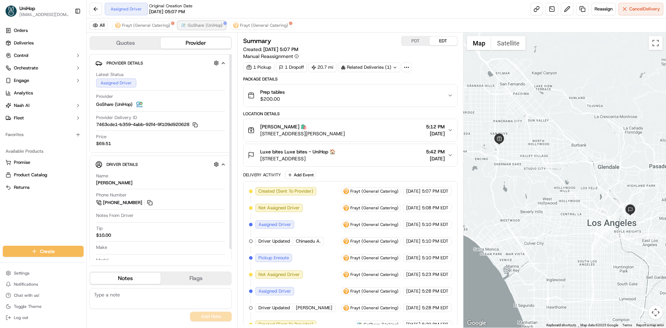
click at [193, 27] on span "GoShare (UniHop)" at bounding box center [205, 26] width 35 height 6
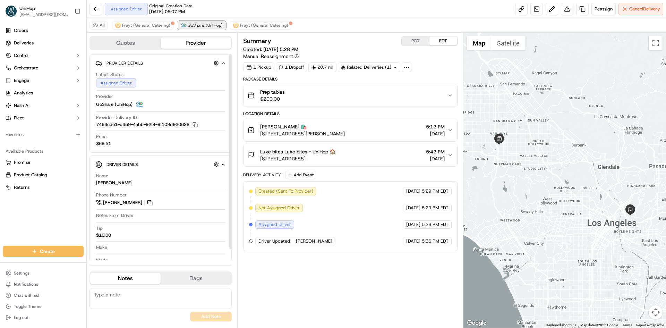
click at [194, 27] on span "GoShare (UniHop)" at bounding box center [205, 26] width 35 height 6
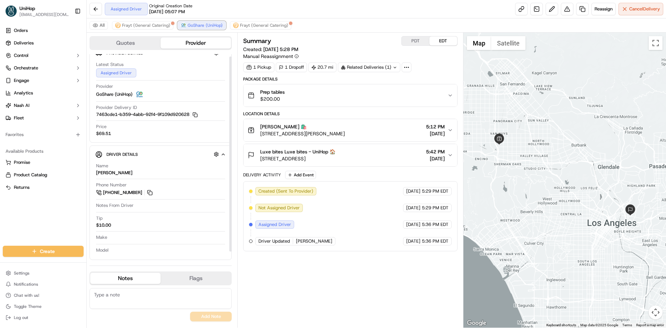
scroll to position [11, 0]
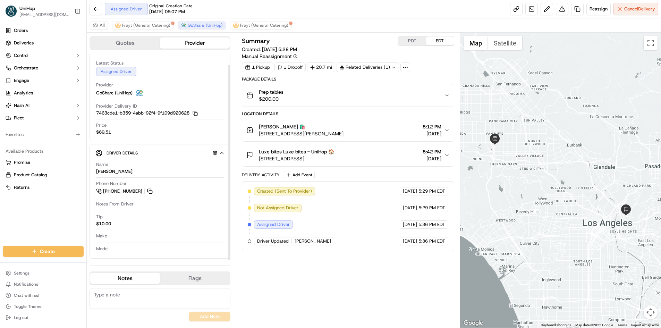
drag, startPoint x: 151, startPoint y: 188, endPoint x: 147, endPoint y: 141, distance: 48.1
click at [151, 188] on button at bounding box center [150, 191] width 8 height 8
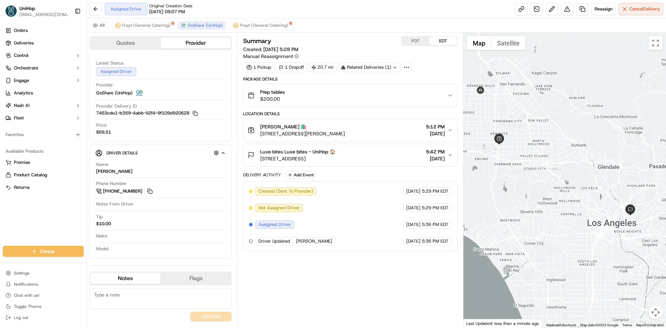
drag, startPoint x: 522, startPoint y: 117, endPoint x: 530, endPoint y: 125, distance: 11.0
click at [531, 125] on div at bounding box center [565, 180] width 203 height 295
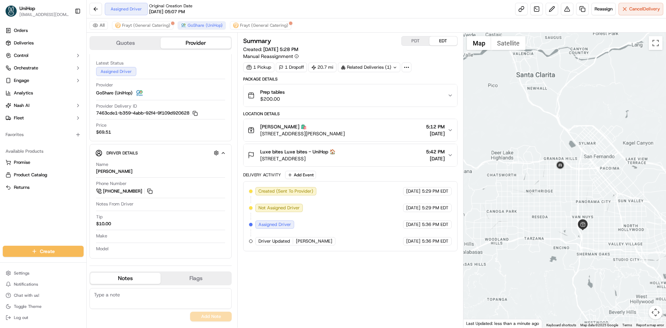
drag, startPoint x: 577, startPoint y: 188, endPoint x: 563, endPoint y: 182, distance: 15.5
click at [566, 183] on div at bounding box center [565, 180] width 203 height 295
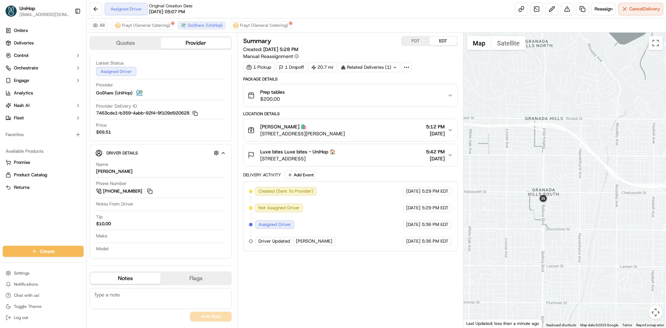
drag, startPoint x: 568, startPoint y: 215, endPoint x: 559, endPoint y: 184, distance: 32.1
click at [560, 186] on div at bounding box center [565, 180] width 203 height 295
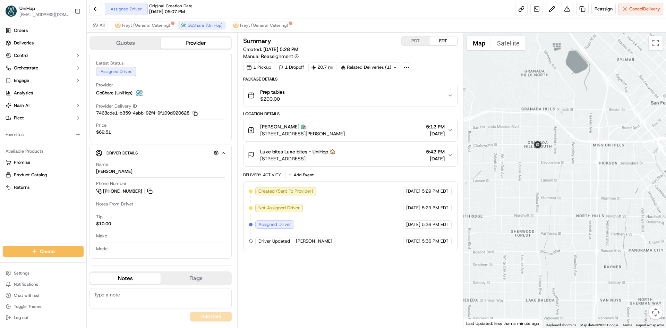
drag, startPoint x: 570, startPoint y: 160, endPoint x: 555, endPoint y: 148, distance: 18.5
click at [558, 152] on div at bounding box center [565, 180] width 203 height 295
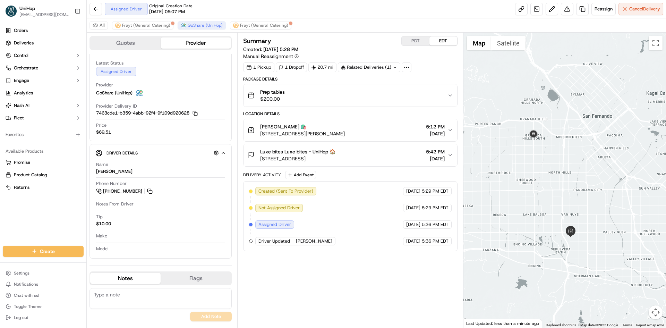
click at [419, 40] on button "PDT" at bounding box center [416, 40] width 28 height 9
click at [443, 40] on button "EDT" at bounding box center [444, 40] width 28 height 9
click at [383, 128] on div "Daniel Daniel 🛍️ 6178 Sepulveda Blvd, Van Nuys, CA 91411, USA 5:12 PM Sep 19 20…" at bounding box center [348, 130] width 200 height 14
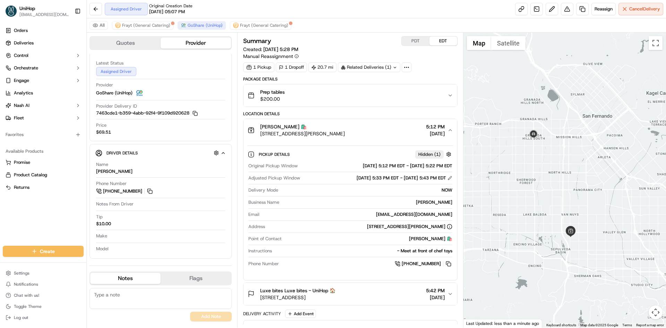
click at [383, 128] on div "Daniel Daniel 🛍️ 6178 Sepulveda Blvd, Van Nuys, CA 91411, USA 5:12 PM Sep 19 20…" at bounding box center [348, 130] width 200 height 14
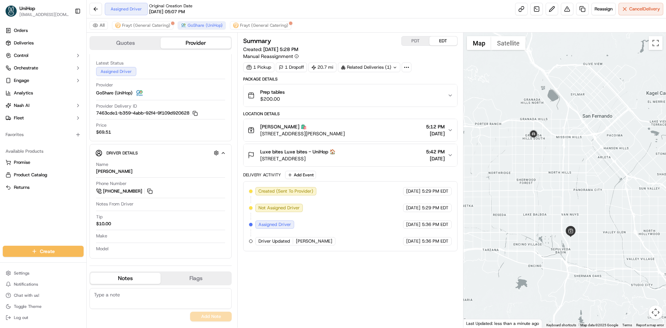
click at [393, 127] on div "Daniel Daniel 🛍️ 6178 Sepulveda Blvd, Van Nuys, CA 91411, USA 5:12 PM Sep 19 20…" at bounding box center [348, 130] width 200 height 14
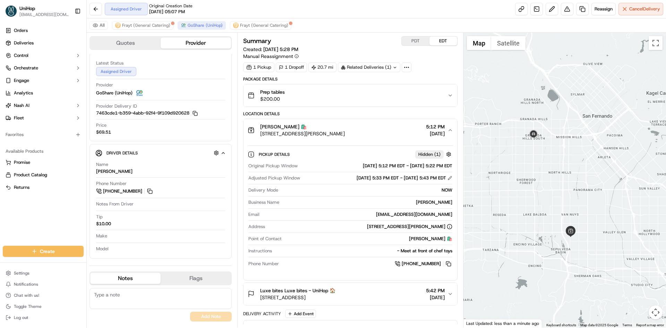
drag, startPoint x: 394, startPoint y: 127, endPoint x: 411, endPoint y: 133, distance: 17.9
click at [394, 127] on div "Daniel Daniel 🛍️ 6178 Sepulveda Blvd, Van Nuys, CA 91411, USA 5:12 PM Sep 19 20…" at bounding box center [348, 130] width 200 height 14
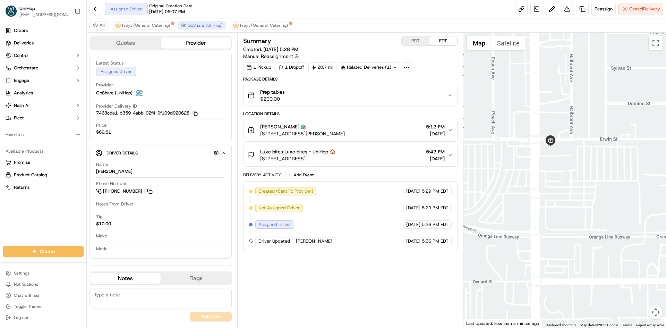
click at [391, 132] on div "Daniel Daniel 🛍️ 6178 Sepulveda Blvd, Van Nuys, CA 91411, USA 5:12 PM Sep 19 20…" at bounding box center [348, 130] width 200 height 14
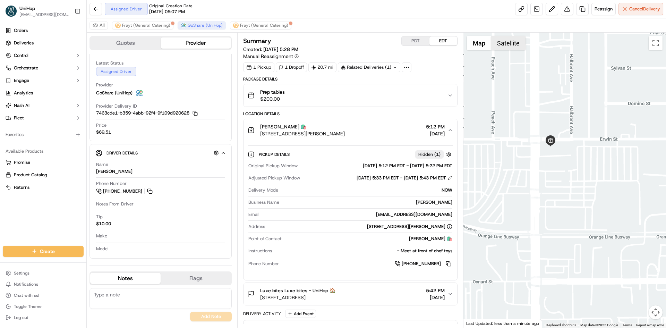
click at [506, 44] on button "Satellite" at bounding box center [508, 43] width 34 height 14
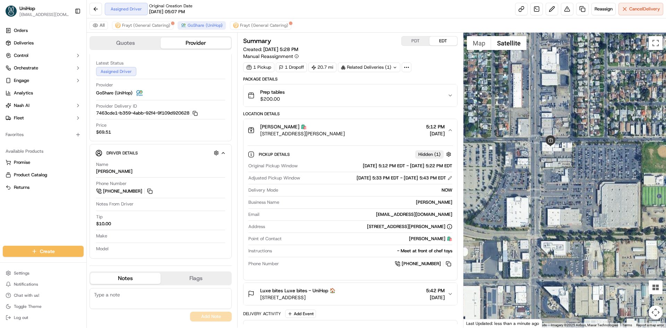
click at [394, 130] on div "Daniel Daniel 🛍️ 6178 Sepulveda Blvd, Van Nuys, CA 91411, USA 5:12 PM Sep 19 20…" at bounding box center [348, 130] width 200 height 14
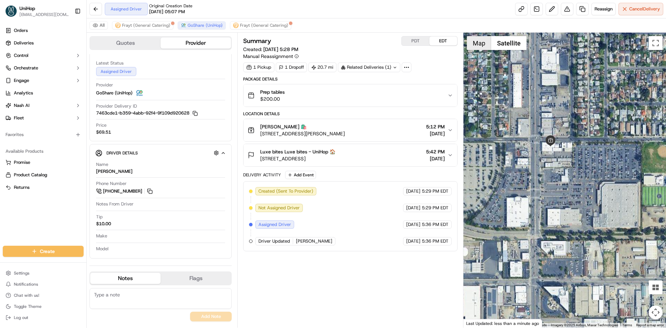
click at [480, 44] on button "Map" at bounding box center [479, 43] width 24 height 14
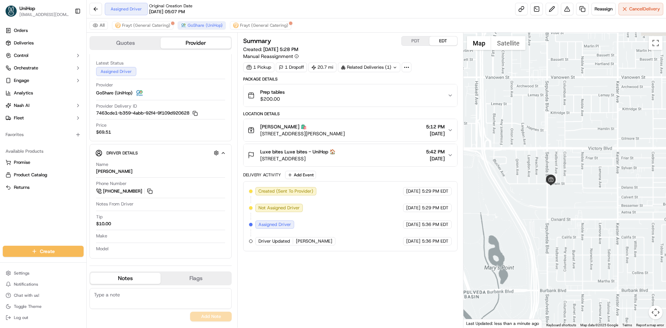
drag, startPoint x: 554, startPoint y: 157, endPoint x: 553, endPoint y: 196, distance: 39.9
click at [553, 196] on div at bounding box center [565, 180] width 203 height 295
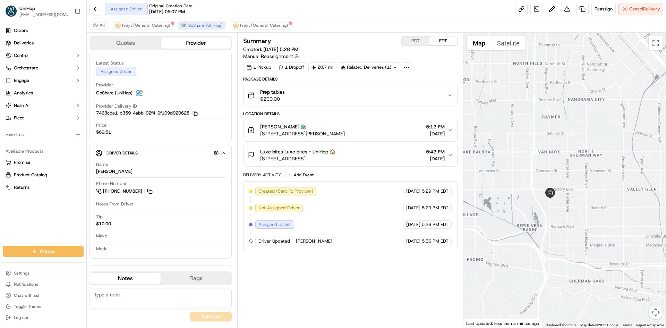
drag, startPoint x: 563, startPoint y: 118, endPoint x: 574, endPoint y: 173, distance: 55.6
click at [574, 169] on div at bounding box center [565, 180] width 203 height 295
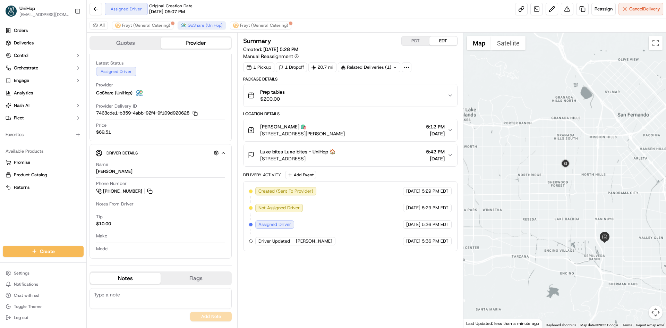
drag, startPoint x: 597, startPoint y: 174, endPoint x: 584, endPoint y: 173, distance: 13.3
click at [584, 173] on div at bounding box center [565, 180] width 203 height 295
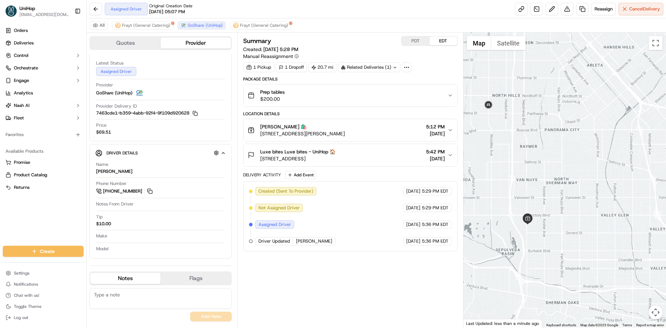
click at [541, 149] on div at bounding box center [565, 180] width 203 height 295
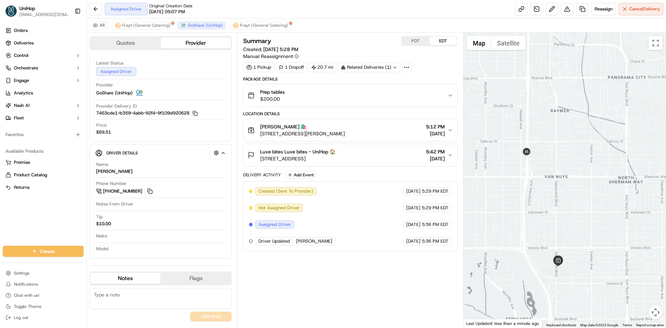
click at [536, 223] on div at bounding box center [565, 180] width 203 height 295
click at [364, 275] on div "Summary PDT EDT Created: Sep 19 2025 5:28 PM Manual Reassignment 1 Pickup 1 Dro…" at bounding box center [350, 180] width 214 height 288
click at [388, 138] on button "Daniel Daniel 🛍️ 6178 Sepulveda Blvd, Van Nuys, CA 91411, USA 5:12 PM Sep 19 20…" at bounding box center [350, 130] width 213 height 22
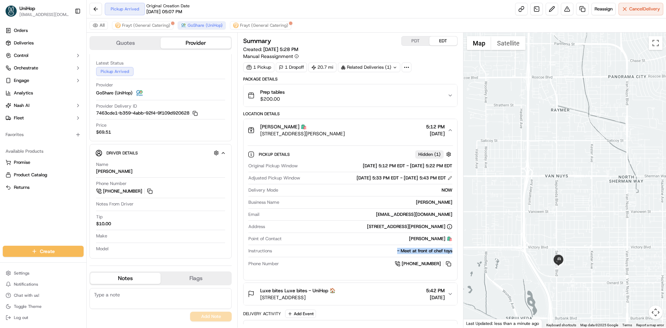
drag, startPoint x: 394, startPoint y: 251, endPoint x: 453, endPoint y: 250, distance: 59.4
click at [453, 250] on div "Pickup Details Hidden ( 1 ) Original Pickup Window Sep 19 2025 5:12 PM EDT - Se…" at bounding box center [350, 207] width 213 height 133
copy div "- Meet at front of chef toys"
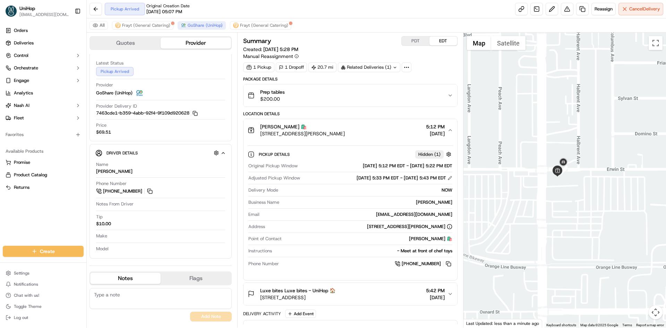
click at [381, 133] on div "Daniel Daniel 🛍️ 6178 Sepulveda Blvd, Van Nuys, CA 91411, USA 5:12 PM Sep 19 20…" at bounding box center [348, 130] width 200 height 14
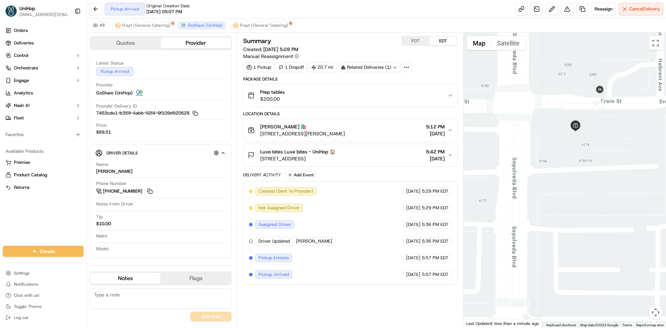
drag, startPoint x: 384, startPoint y: 138, endPoint x: 275, endPoint y: 138, distance: 109.3
click at [275, 138] on button "Daniel Daniel 🛍️ 6178 Sepulveda Blvd, Van Nuys, CA 91411, USA 5:12 PM Sep 19 20…" at bounding box center [350, 130] width 213 height 22
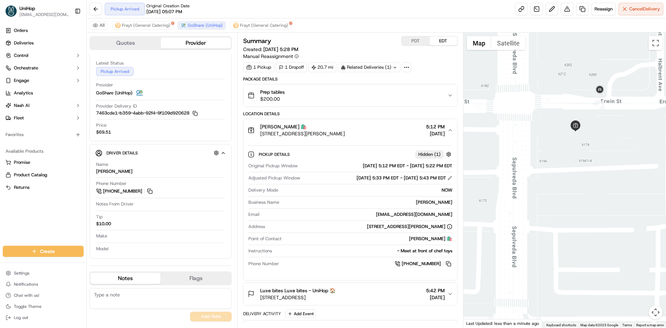
click at [378, 134] on div "Daniel Daniel 🛍️ 6178 Sepulveda Blvd, Van Nuys, CA 91411, USA 5:12 PM Sep 19 20…" at bounding box center [348, 130] width 200 height 14
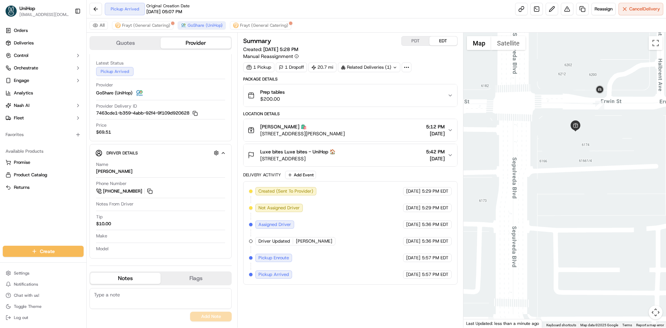
drag, startPoint x: 351, startPoint y: 133, endPoint x: 260, endPoint y: 134, distance: 91.6
click at [260, 134] on div "Daniel Daniel 🛍️ 6178 Sepulveda Blvd, Van Nuys, CA 91411, USA 5:12 PM Sep 19 20…" at bounding box center [348, 130] width 200 height 14
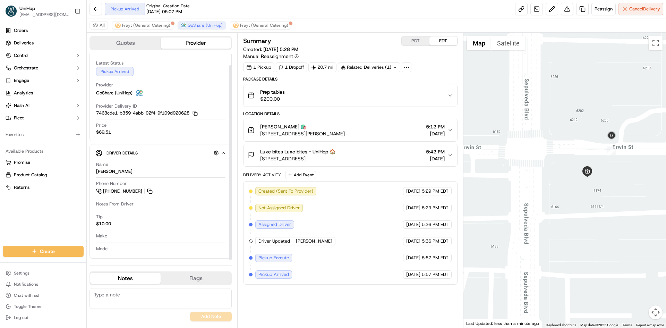
drag, startPoint x: 56, startPoint y: 221, endPoint x: 64, endPoint y: 217, distance: 9.3
click at [56, 221] on div "Orders Deliveries Control Orchestrate Engage Analytics Nash AI Fleet Favorites …" at bounding box center [43, 131] width 86 height 218
drag, startPoint x: 606, startPoint y: 216, endPoint x: 560, endPoint y: 211, distance: 46.5
click at [560, 212] on div at bounding box center [565, 180] width 203 height 295
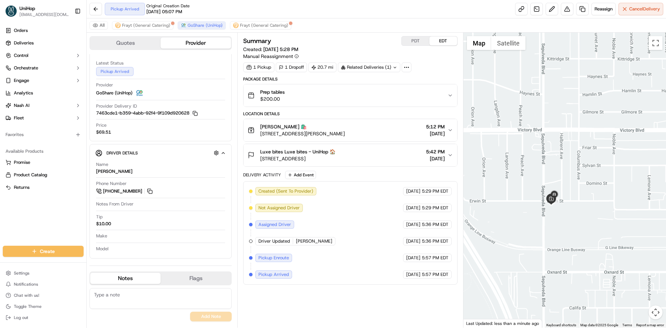
click at [62, 226] on div "Orders Deliveries Control Orchestrate Engage Analytics Nash AI Fleet Favorites …" at bounding box center [43, 131] width 86 height 218
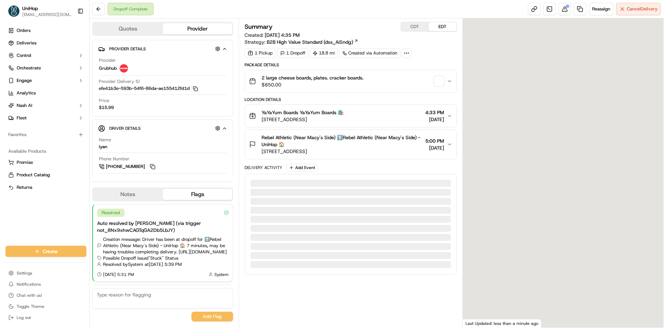
scroll to position [101, 0]
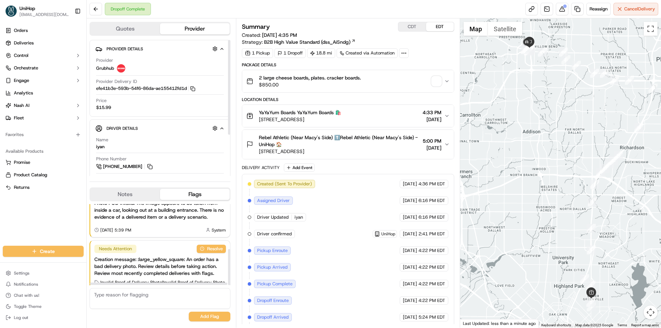
click at [138, 199] on button "Notes" at bounding box center [125, 194] width 70 height 11
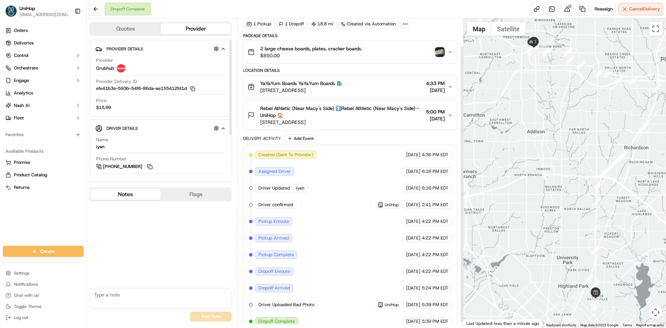
scroll to position [36, 0]
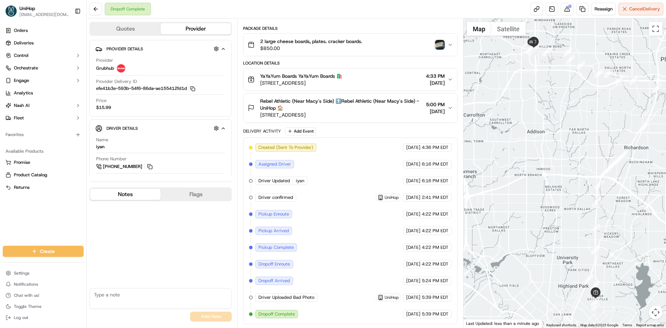
click at [440, 49] on img "button" at bounding box center [440, 45] width 10 height 10
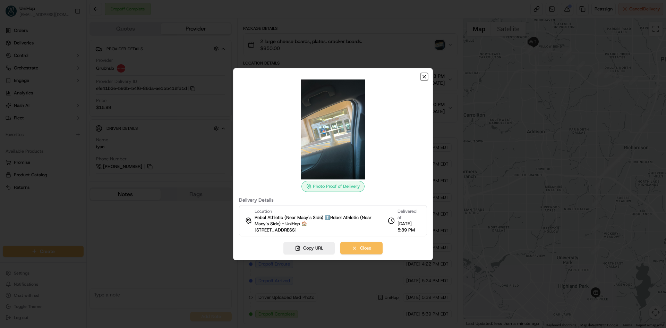
click at [424, 75] on icon "button" at bounding box center [425, 77] width 6 height 6
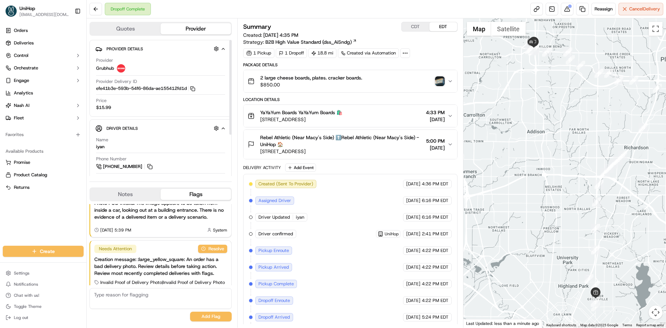
click at [137, 195] on button "Notes" at bounding box center [125, 194] width 70 height 11
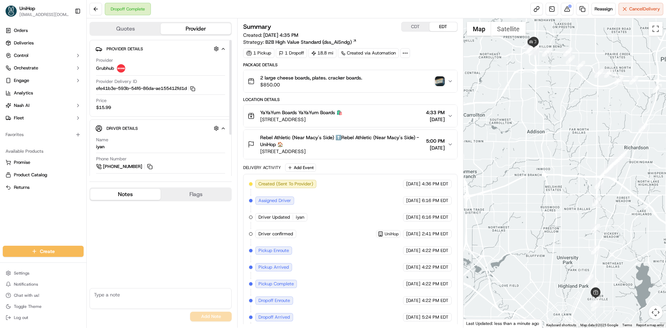
click at [137, 195] on button "Notes" at bounding box center [125, 194] width 70 height 11
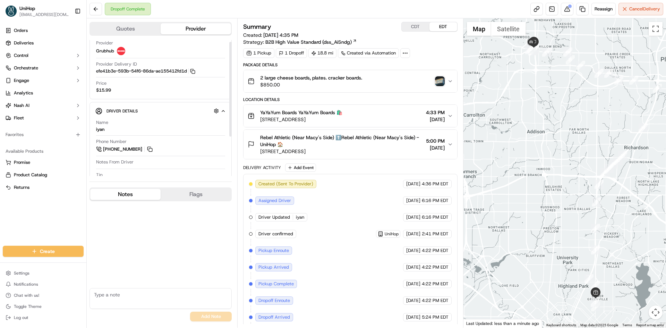
scroll to position [59, 0]
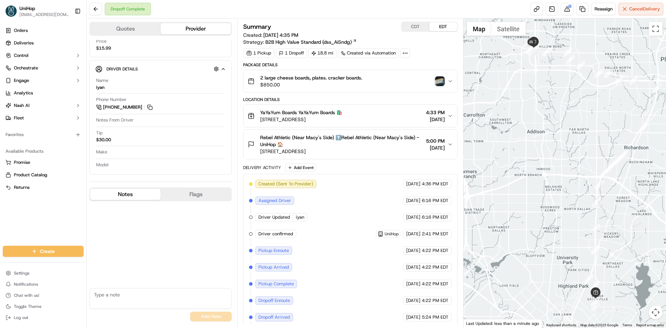
click at [370, 145] on span "Rebel Athletic (Near Macy's Side) ⬆️Rebel Athletic (Near Macy's Side) - UniHop 🏠" at bounding box center [341, 141] width 163 height 14
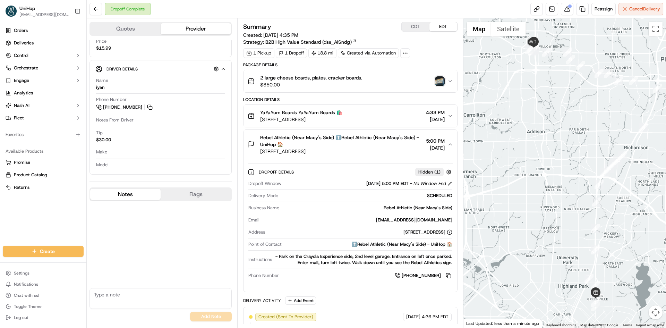
click at [370, 145] on span "Rebel Athletic (Near Macy's Side) ⬆️Rebel Athletic (Near Macy's Side) - UniHop 🏠" at bounding box center [341, 141] width 163 height 14
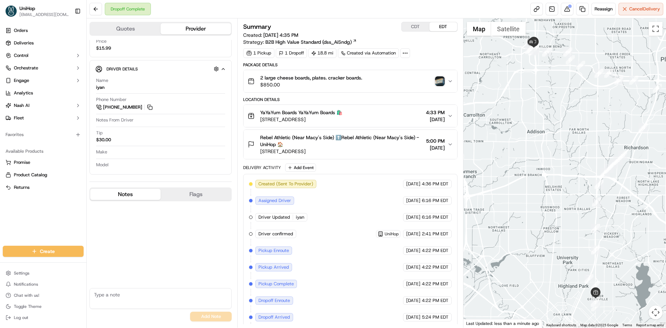
click at [154, 249] on div "No results found Add Note" at bounding box center [161, 262] width 142 height 123
click at [145, 271] on div "No results found Add Note" at bounding box center [161, 262] width 142 height 123
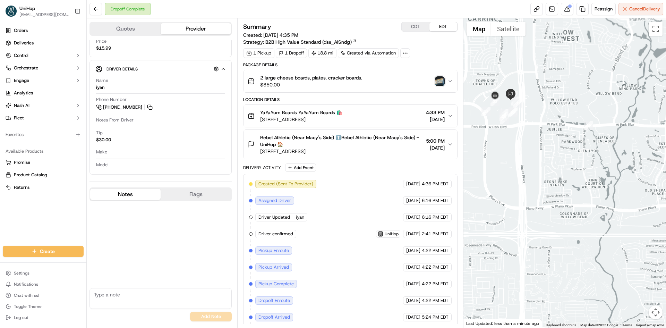
drag, startPoint x: 513, startPoint y: 61, endPoint x: 521, endPoint y: 127, distance: 65.7
click at [528, 126] on div at bounding box center [565, 172] width 203 height 309
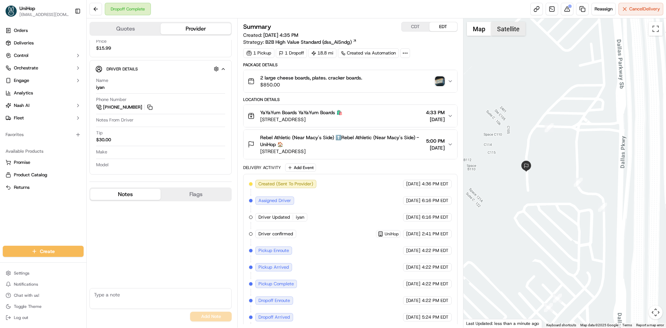
click at [502, 31] on button "Satellite" at bounding box center [508, 29] width 34 height 14
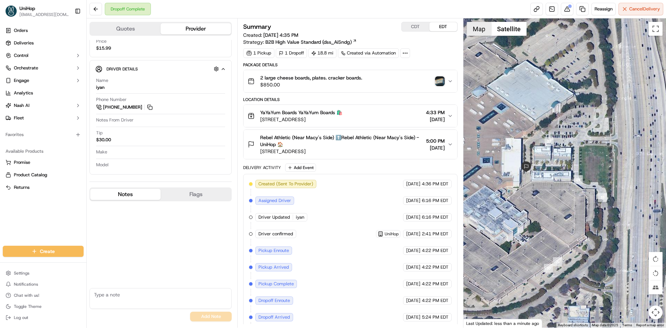
click at [467, 33] on button "Map" at bounding box center [479, 29] width 24 height 14
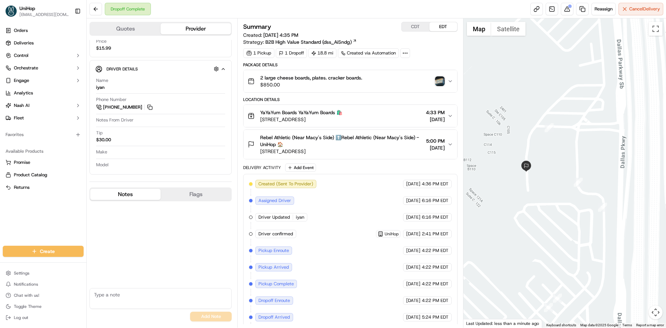
click at [2, 222] on div "Orders Deliveries Control Orchestrate Engage Analytics [PERSON_NAME] Fleet Favo…" at bounding box center [43, 131] width 86 height 218
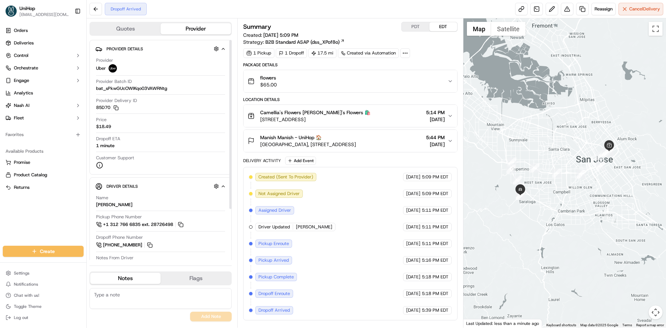
click at [356, 146] on span "[GEOGRAPHIC_DATA], [STREET_ADDRESS]" at bounding box center [308, 144] width 96 height 7
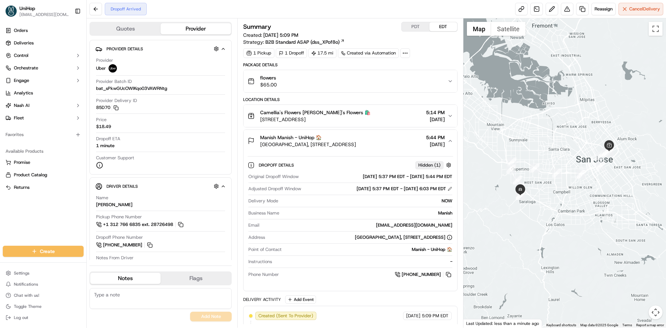
click at [356, 145] on span "[GEOGRAPHIC_DATA], [STREET_ADDRESS]" at bounding box center [308, 144] width 96 height 7
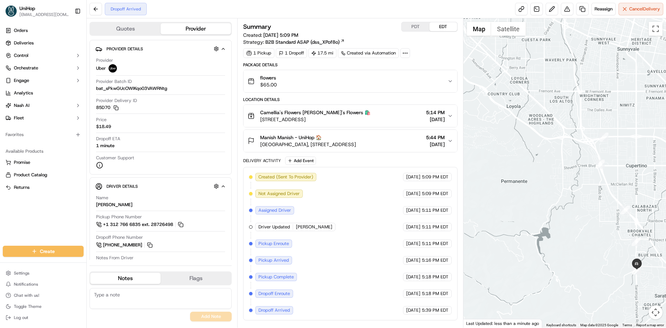
drag, startPoint x: 563, startPoint y: 186, endPoint x: 531, endPoint y: 184, distance: 32.3
click at [531, 185] on div at bounding box center [565, 172] width 203 height 309
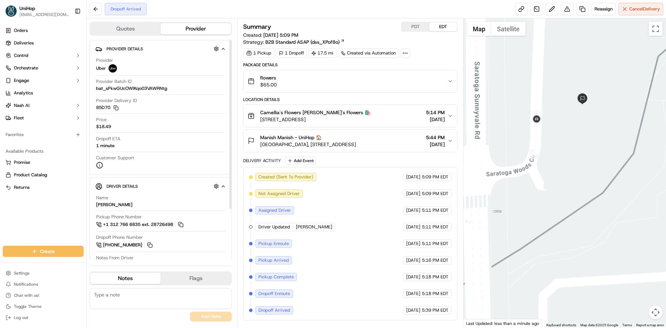
click at [116, 275] on button "Notes" at bounding box center [125, 278] width 70 height 11
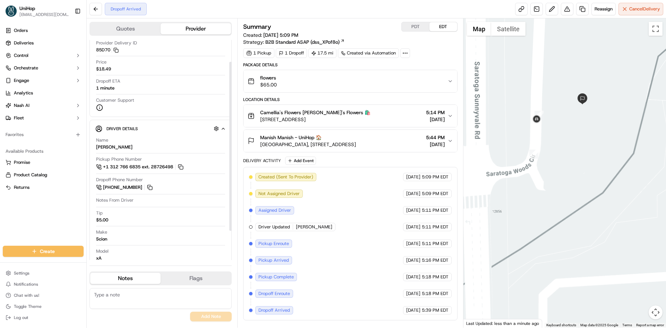
scroll to position [66, 0]
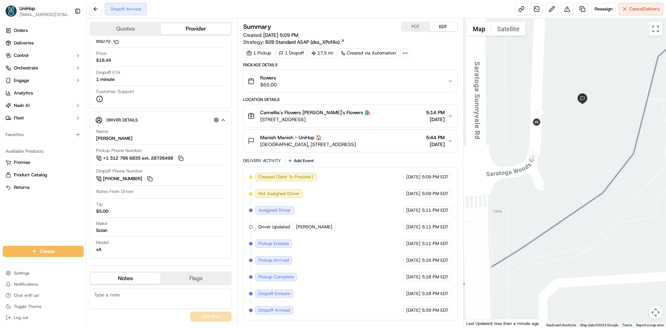
drag, startPoint x: 258, startPoint y: 144, endPoint x: 438, endPoint y: 148, distance: 180.5
click at [440, 148] on button "Manish Manish - UniHop 🏠 [GEOGRAPHIC_DATA], [STREET_ADDRESS] 5:44 PM [DATE]" at bounding box center [350, 141] width 213 height 22
click at [356, 140] on div "Manish Manish - UniHop 🏠" at bounding box center [308, 137] width 96 height 7
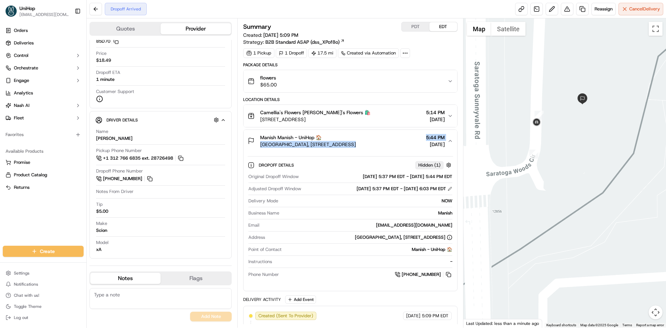
drag, startPoint x: 260, startPoint y: 143, endPoint x: 413, endPoint y: 147, distance: 153.5
click at [413, 147] on div "Manish Manish - UniHop 🏠 [GEOGRAPHIC_DATA], [STREET_ADDRESS] 5:44 PM [DATE]" at bounding box center [348, 141] width 200 height 14
drag, startPoint x: 357, startPoint y: 237, endPoint x: 419, endPoint y: 242, distance: 62.0
click at [448, 241] on div "[GEOGRAPHIC_DATA], [STREET_ADDRESS]" at bounding box center [404, 237] width 98 height 6
drag, startPoint x: 419, startPoint y: 242, endPoint x: 370, endPoint y: 238, distance: 49.0
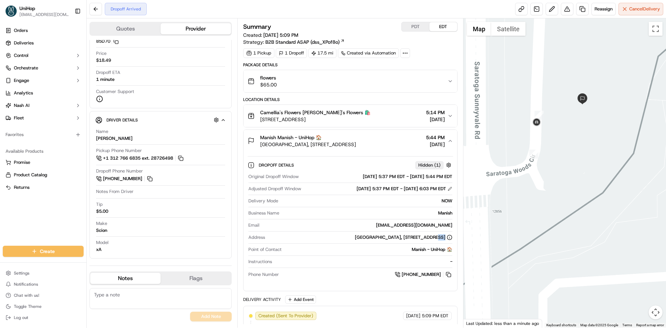
click at [370, 238] on div "[GEOGRAPHIC_DATA], [STREET_ADDRESS]" at bounding box center [404, 237] width 98 height 6
drag, startPoint x: 353, startPoint y: 237, endPoint x: 446, endPoint y: 245, distance: 93.0
click at [446, 241] on div "[GEOGRAPHIC_DATA], [STREET_ADDRESS]" at bounding box center [404, 237] width 98 height 6
drag, startPoint x: 259, startPoint y: 145, endPoint x: 332, endPoint y: 146, distance: 73.3
click at [332, 146] on div "Manish Manish - UniHop 🏠 [GEOGRAPHIC_DATA], [STREET_ADDRESS]" at bounding box center [302, 141] width 108 height 14
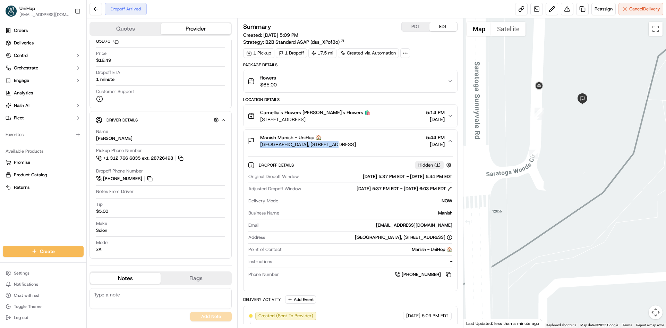
copy span "[GEOGRAPHIC_DATA]"
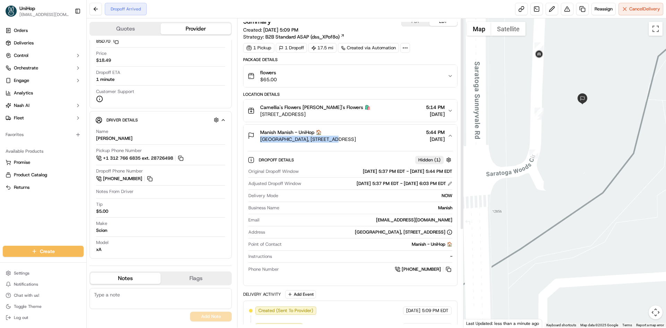
scroll to position [0, 0]
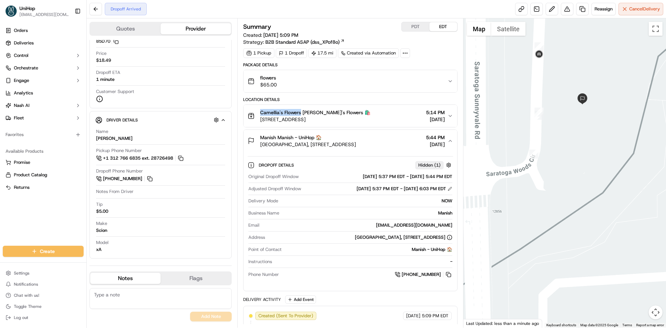
drag, startPoint x: 262, startPoint y: 113, endPoint x: 300, endPoint y: 115, distance: 38.2
click at [300, 115] on span "Camellia's Flowers [PERSON_NAME]'s Flowers 🛍️" at bounding box center [315, 112] width 110 height 7
drag, startPoint x: 294, startPoint y: 112, endPoint x: 291, endPoint y: 141, distance: 29.0
click at [58, 207] on div "Orders Deliveries Control Orchestrate Engage Analytics [PERSON_NAME] Fleet Favo…" at bounding box center [43, 131] width 86 height 218
drag, startPoint x: 367, startPoint y: 118, endPoint x: 257, endPoint y: 123, distance: 110.5
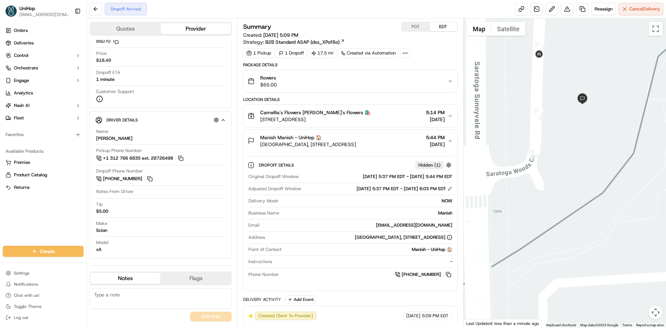
click at [257, 123] on button "Camellia's Flowers Camellia's Flowers 🛍️ [STREET_ADDRESS] 5:14 PM [DATE]" at bounding box center [350, 116] width 213 height 22
drag, startPoint x: 260, startPoint y: 112, endPoint x: 300, endPoint y: 115, distance: 40.7
click at [300, 115] on div "Camellia's Flowers Camellia's Flowers 🛍️ [STREET_ADDRESS]" at bounding box center [309, 116] width 123 height 14
copy span "Camellia's Flowers"
click at [389, 115] on div "Camellia's Flowers Camellia's Flowers 🛍️ [STREET_ADDRESS] 5:14 PM [DATE]" at bounding box center [348, 116] width 200 height 14
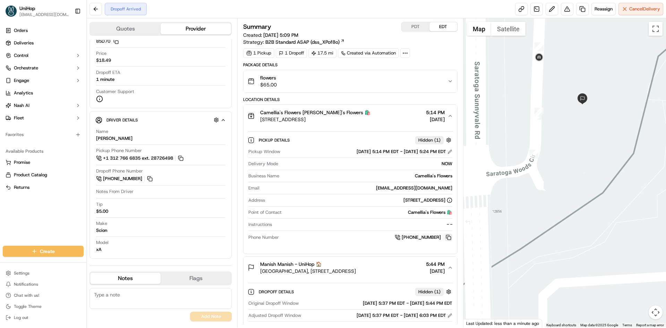
click at [452, 239] on button at bounding box center [449, 238] width 8 height 8
click at [392, 119] on div "Camellia's Flowers Camellia's Flowers 🛍️ [STREET_ADDRESS] 5:14 PM [DATE]" at bounding box center [348, 116] width 200 height 14
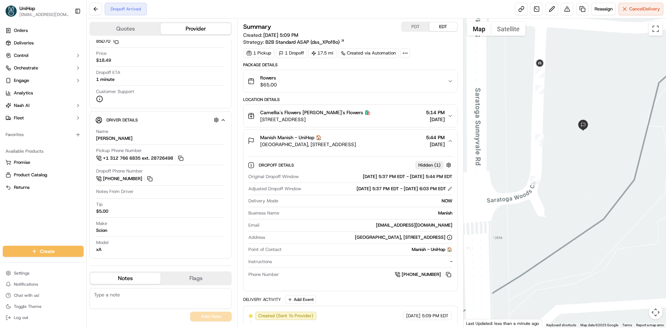
drag, startPoint x: 509, startPoint y: 85, endPoint x: 510, endPoint y: 118, distance: 32.7
click at [510, 118] on div at bounding box center [565, 172] width 203 height 309
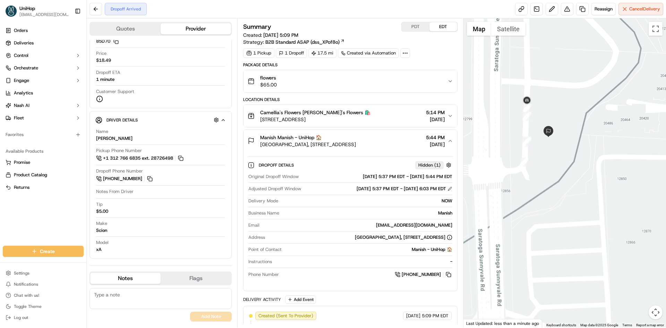
drag, startPoint x: 512, startPoint y: 117, endPoint x: 513, endPoint y: 127, distance: 9.8
click at [513, 127] on div at bounding box center [565, 172] width 203 height 309
click at [345, 135] on div "Manish Manish - UniHop 🏠" at bounding box center [308, 137] width 96 height 7
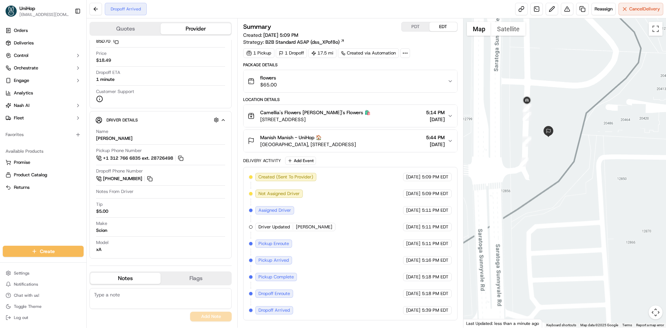
click at [350, 135] on div "Manish Manish - UniHop 🏠" at bounding box center [308, 137] width 96 height 7
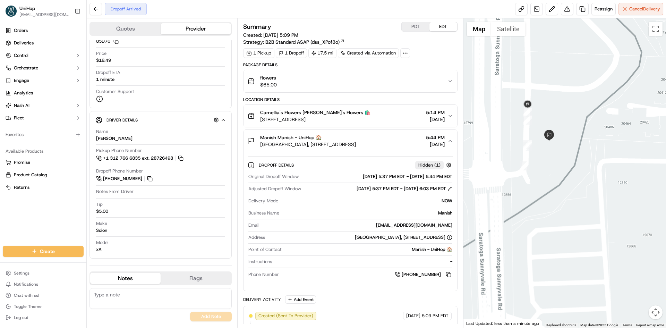
drag, startPoint x: 527, startPoint y: 128, endPoint x: 525, endPoint y: 133, distance: 5.3
click at [528, 132] on div at bounding box center [565, 172] width 203 height 309
click at [356, 134] on div "Manish Manish - UniHop 🏠" at bounding box center [308, 137] width 96 height 7
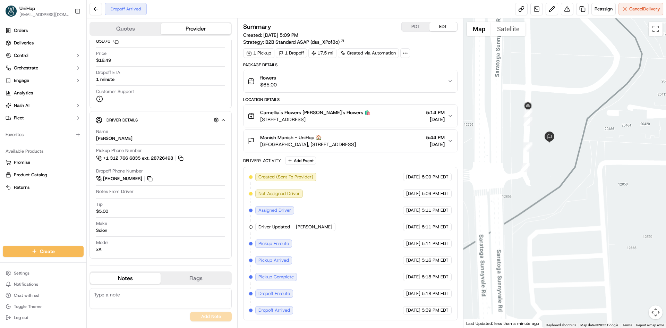
click at [356, 134] on div "Manish Manish - UniHop 🏠" at bounding box center [308, 137] width 96 height 7
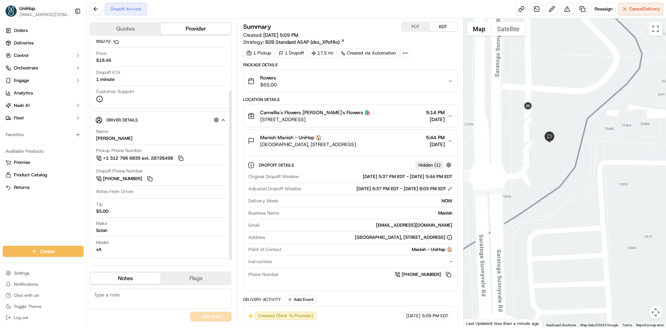
click at [356, 144] on span "[GEOGRAPHIC_DATA], [STREET_ADDRESS]" at bounding box center [308, 144] width 96 height 7
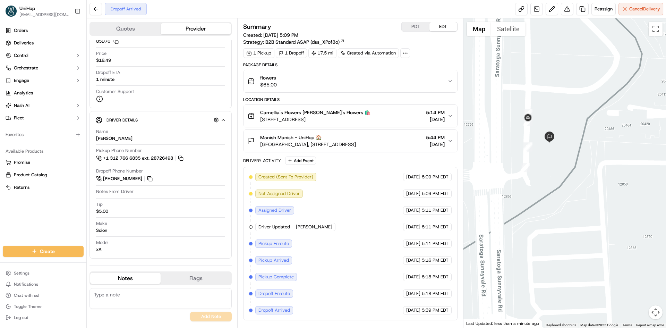
drag, startPoint x: 335, startPoint y: 145, endPoint x: 395, endPoint y: 149, distance: 60.1
click at [395, 149] on button "Manish Manish - UniHop 🏠 [GEOGRAPHIC_DATA], [STREET_ADDRESS] 5:44 PM [DATE]" at bounding box center [350, 141] width 213 height 22
click at [356, 144] on span "[GEOGRAPHIC_DATA], [STREET_ADDRESS]" at bounding box center [308, 144] width 96 height 7
click at [396, 134] on button "Manish Manish - UniHop 🏠 [GEOGRAPHIC_DATA], [STREET_ADDRESS] 5:44 PM [DATE]" at bounding box center [350, 141] width 213 height 22
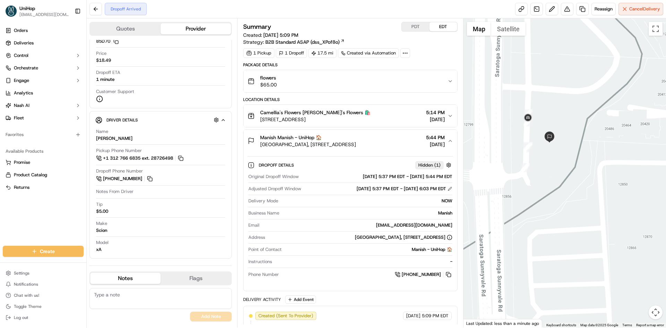
drag, startPoint x: 353, startPoint y: 239, endPoint x: 429, endPoint y: 239, distance: 75.7
click at [446, 241] on div "[GEOGRAPHIC_DATA], [STREET_ADDRESS]" at bounding box center [404, 237] width 98 height 6
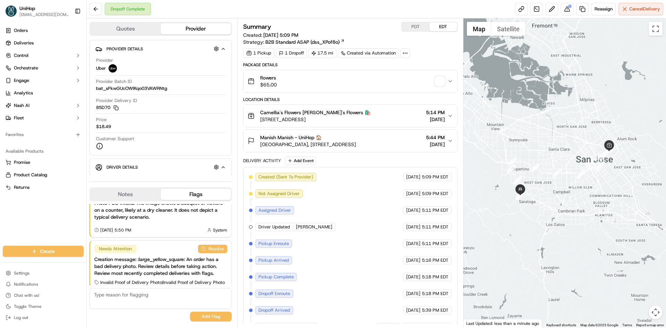
click at [117, 196] on button "Notes" at bounding box center [125, 194] width 70 height 11
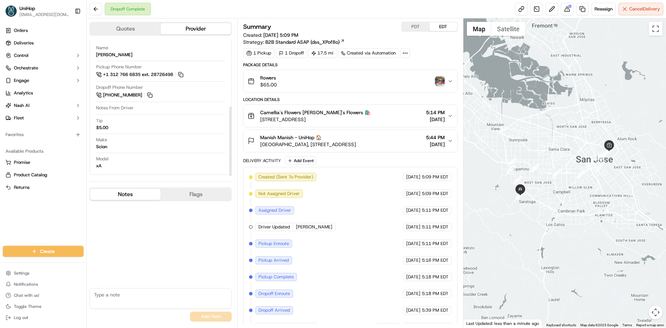
scroll to position [131, 0]
click at [445, 84] on img "button" at bounding box center [440, 81] width 10 height 10
click at [8, 220] on div "Orders Deliveries Control Orchestrate Engage Analytics [PERSON_NAME] Fleet Favo…" at bounding box center [43, 131] width 86 height 218
click at [437, 78] on img "button" at bounding box center [440, 81] width 10 height 10
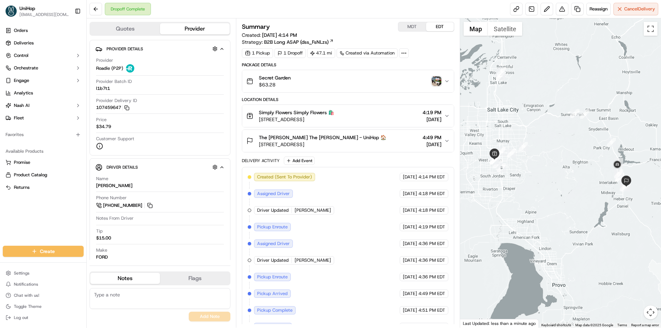
click at [438, 83] on img "button" at bounding box center [437, 81] width 10 height 10
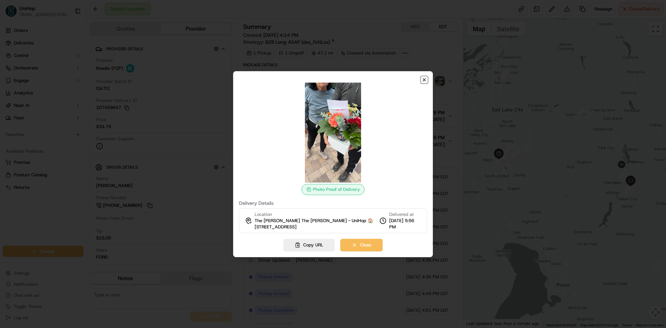
click at [427, 79] on icon "button" at bounding box center [425, 80] width 6 height 6
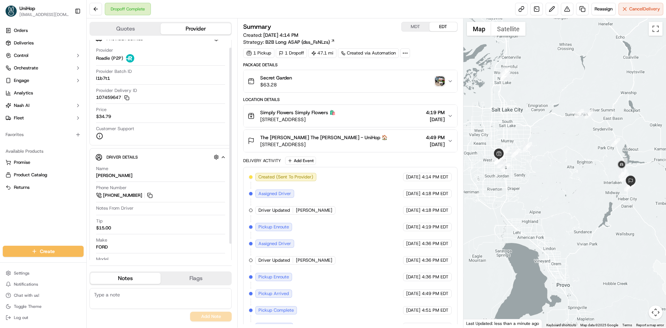
scroll to position [27, 0]
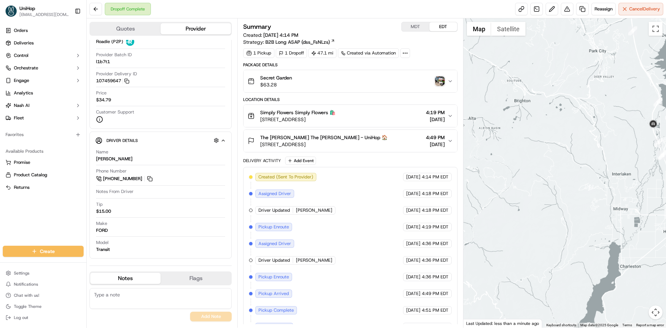
drag, startPoint x: 614, startPoint y: 193, endPoint x: 557, endPoint y: 192, distance: 57.3
click at [557, 192] on div at bounding box center [565, 172] width 203 height 309
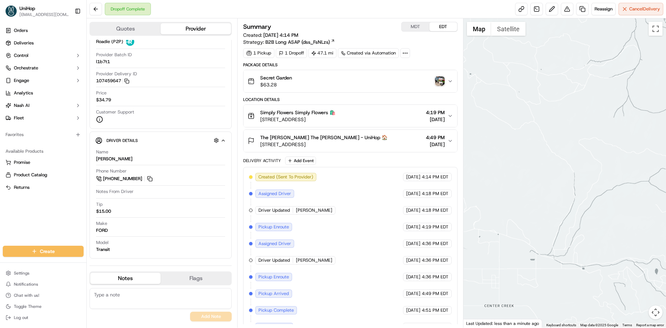
drag, startPoint x: 530, startPoint y: 201, endPoint x: 585, endPoint y: 200, distance: 54.9
click at [586, 201] on div at bounding box center [565, 172] width 203 height 309
click at [507, 32] on button "Satellite" at bounding box center [508, 29] width 34 height 14
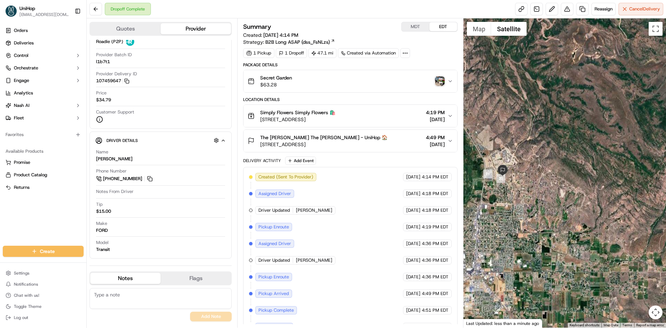
click at [520, 127] on div at bounding box center [565, 172] width 203 height 309
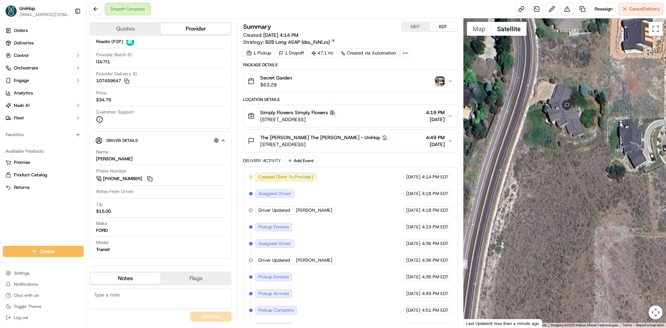
click at [511, 38] on div at bounding box center [565, 172] width 203 height 309
click at [510, 32] on button "Satellite" at bounding box center [508, 29] width 35 height 14
click at [489, 31] on button "Map" at bounding box center [479, 29] width 24 height 14
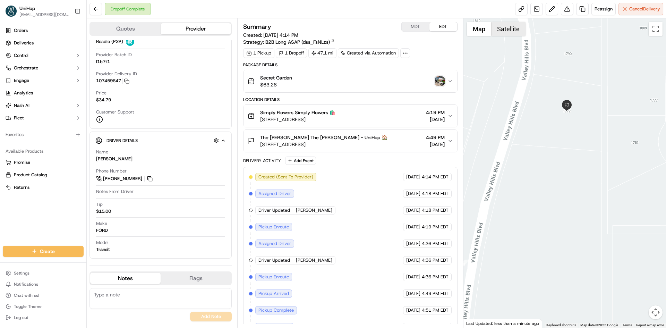
click at [503, 32] on button "Satellite" at bounding box center [508, 29] width 34 height 14
